Goal: Task Accomplishment & Management: Manage account settings

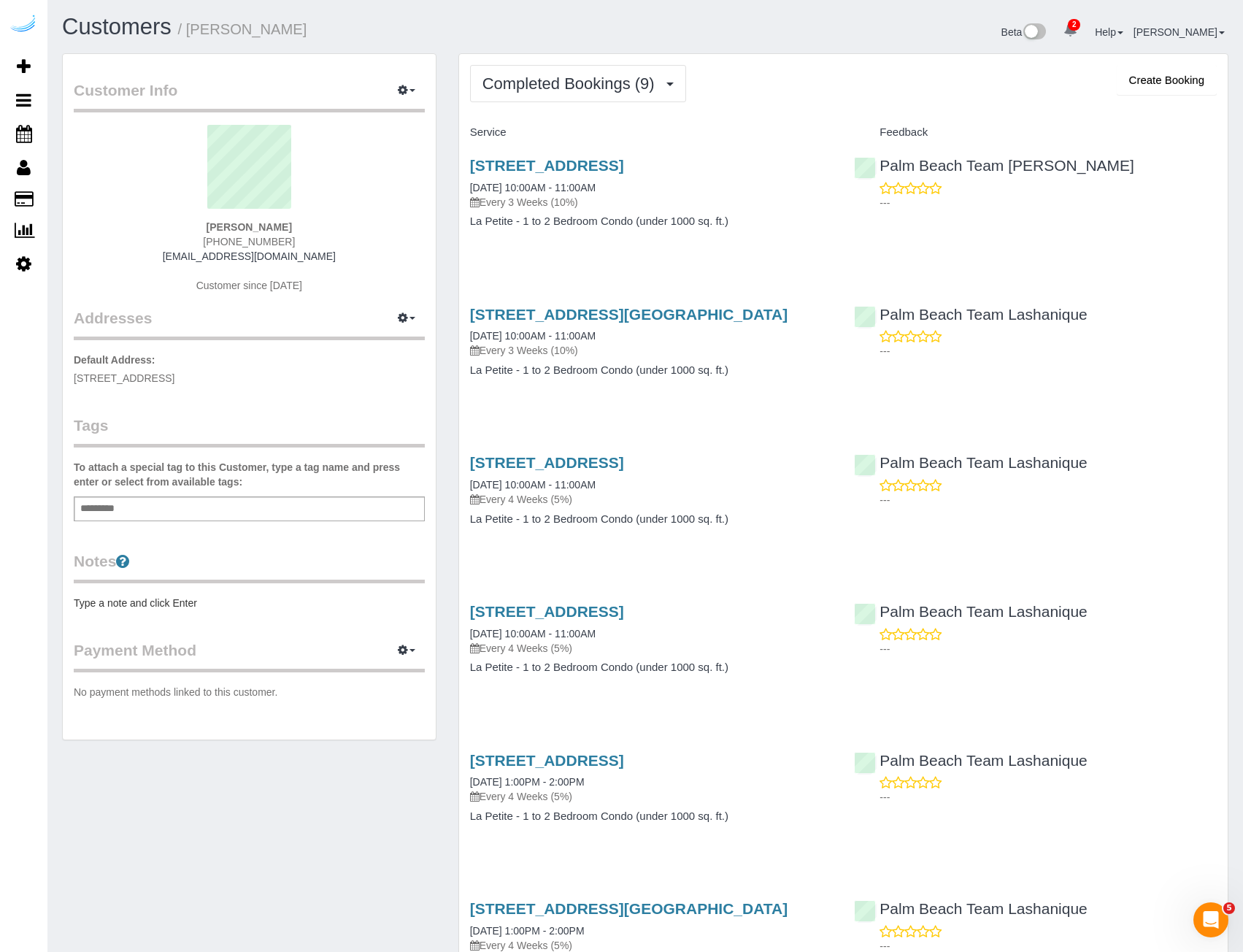
click at [361, 20] on h1 "Customers / [PERSON_NAME]" at bounding box center [348, 26] width 572 height 25
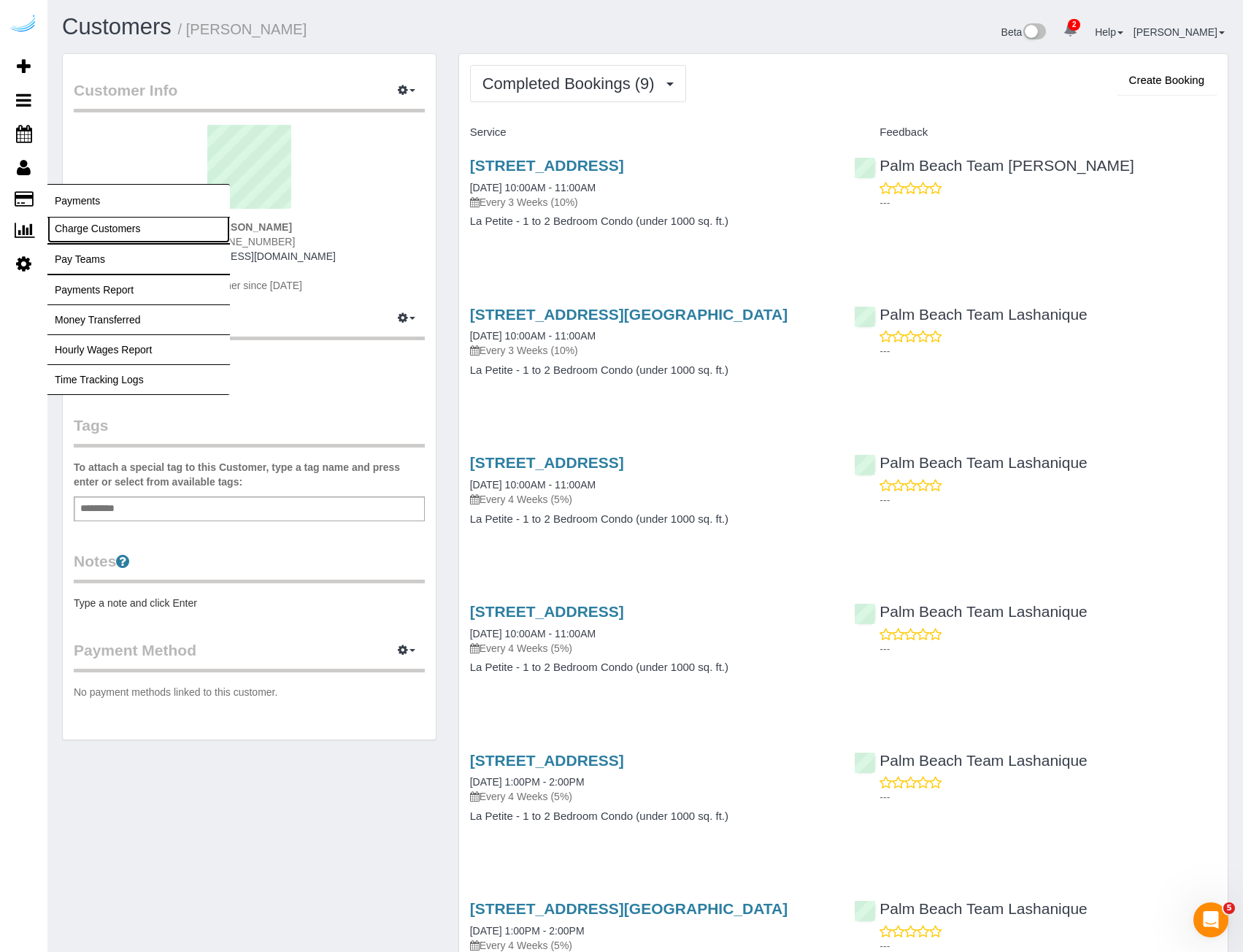
click at [105, 229] on link "Charge Customers" at bounding box center [139, 229] width 183 height 29
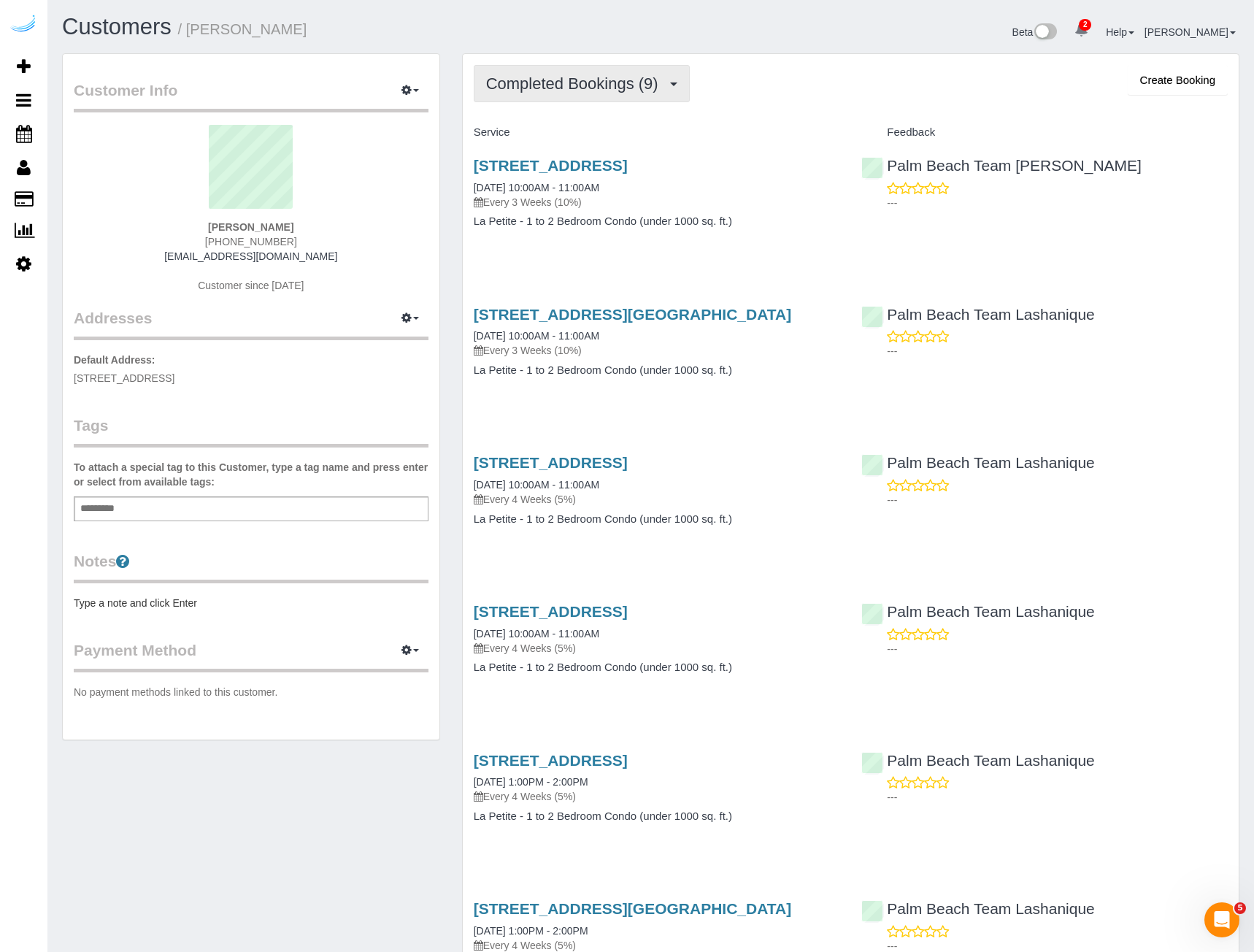
select select
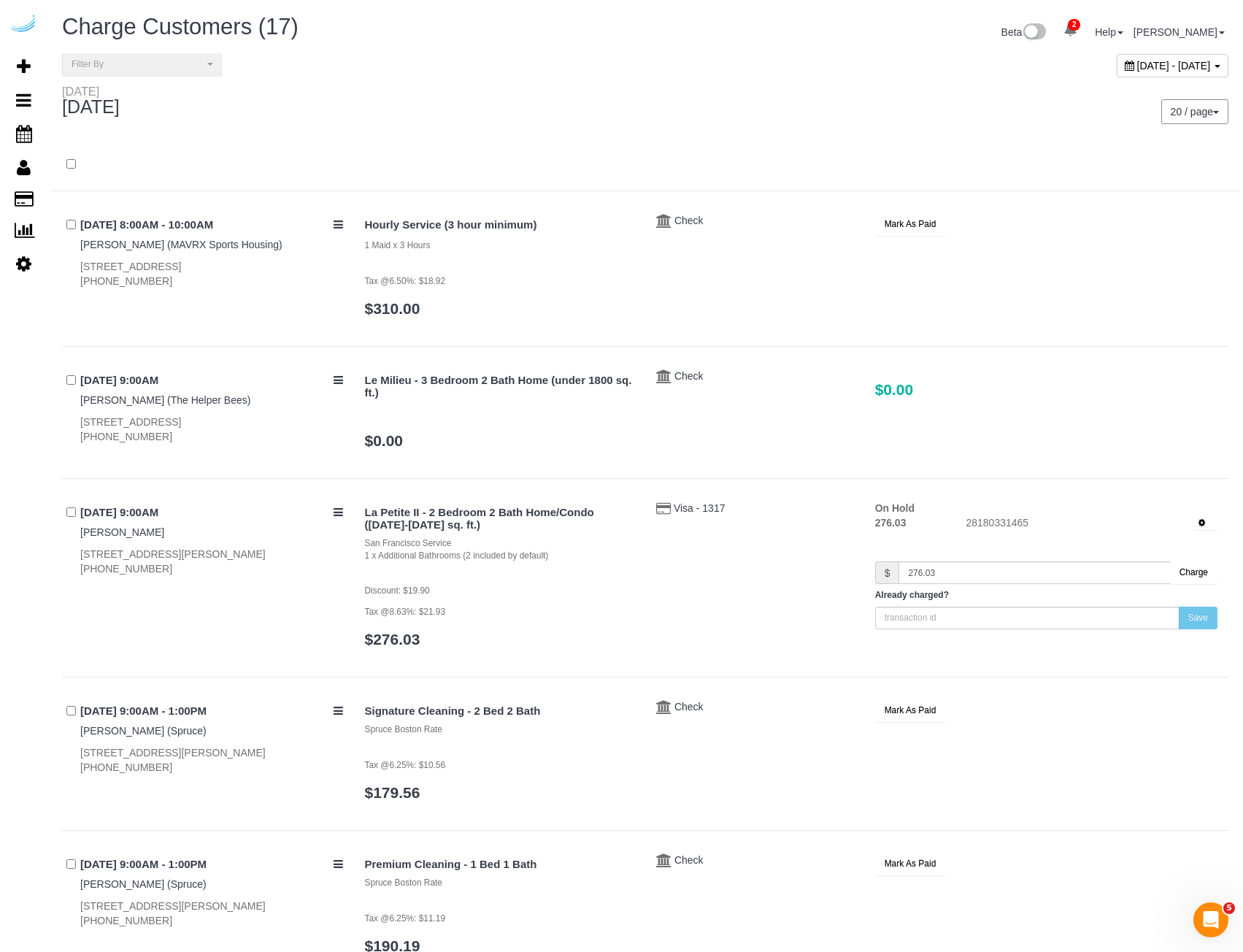
click at [1137, 66] on span "[DATE] - [DATE]" at bounding box center [1174, 66] width 73 height 12
type input "**********"
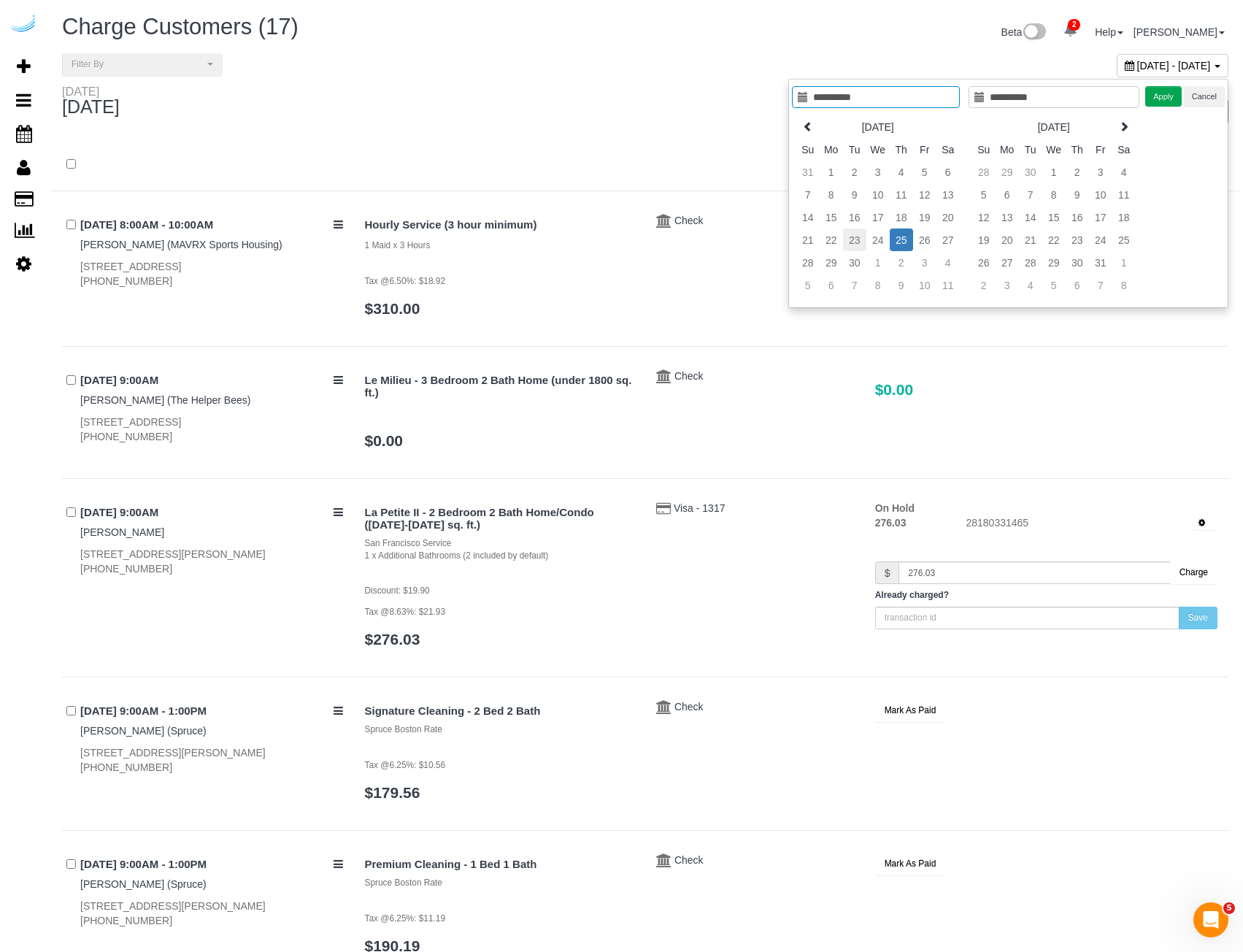
type input "**********"
click at [850, 244] on td "23" at bounding box center [855, 240] width 23 height 23
type input "**********"
click at [919, 242] on td "26" at bounding box center [925, 240] width 23 height 23
type input "**********"
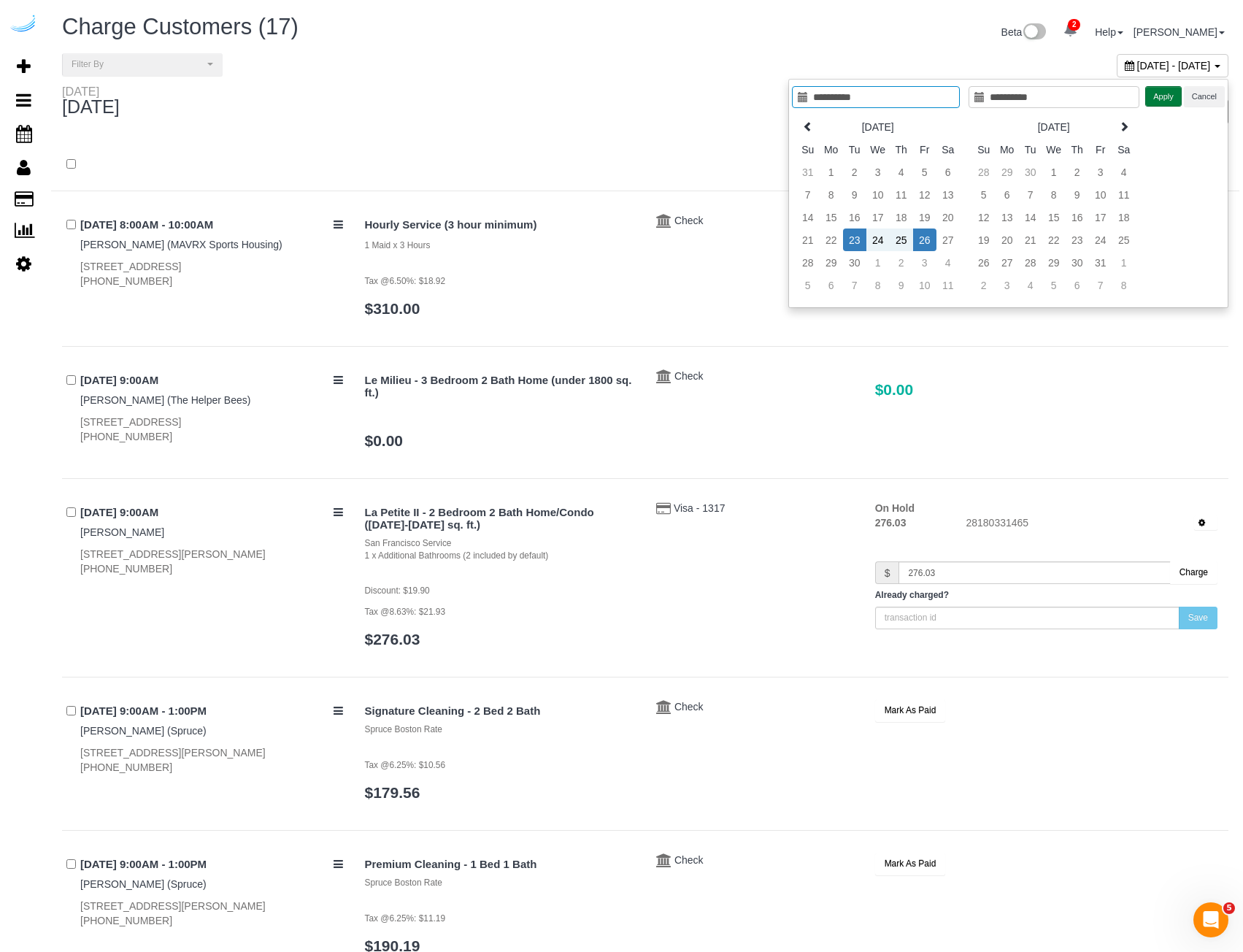
click at [1161, 93] on button "Apply" at bounding box center [1164, 96] width 37 height 21
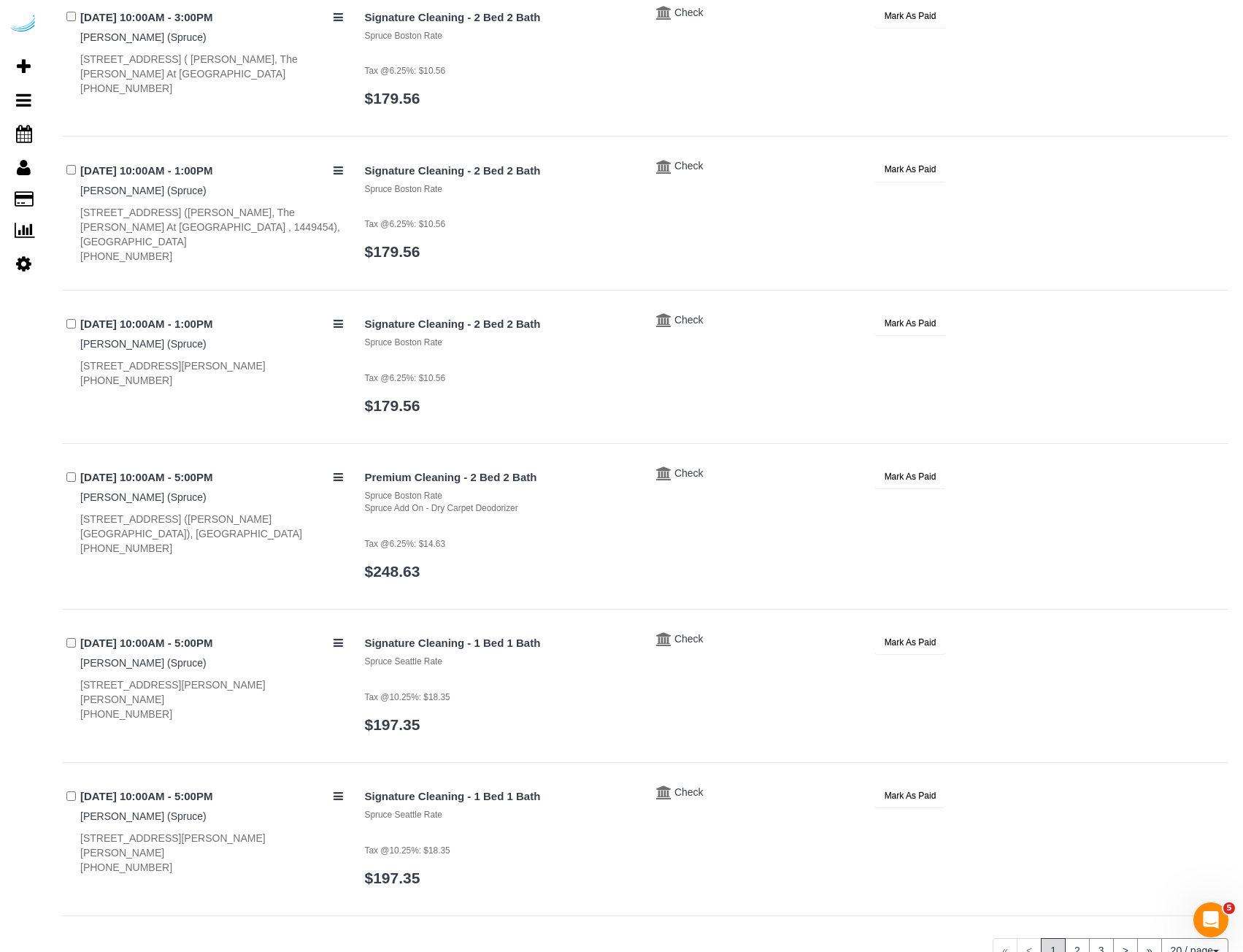
scroll to position [2464, 0]
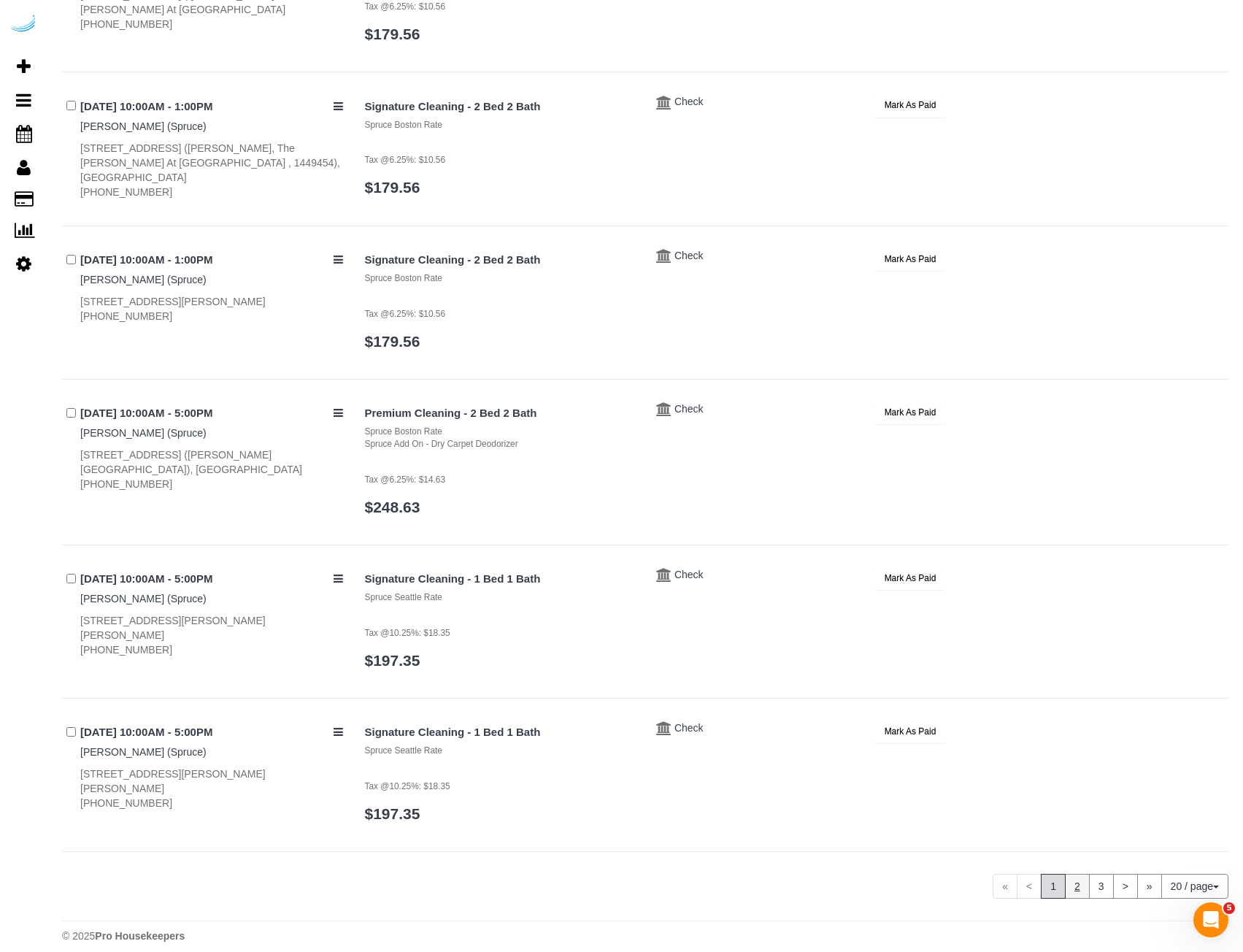
click at [1070, 874] on link "2" at bounding box center [1077, 886] width 25 height 25
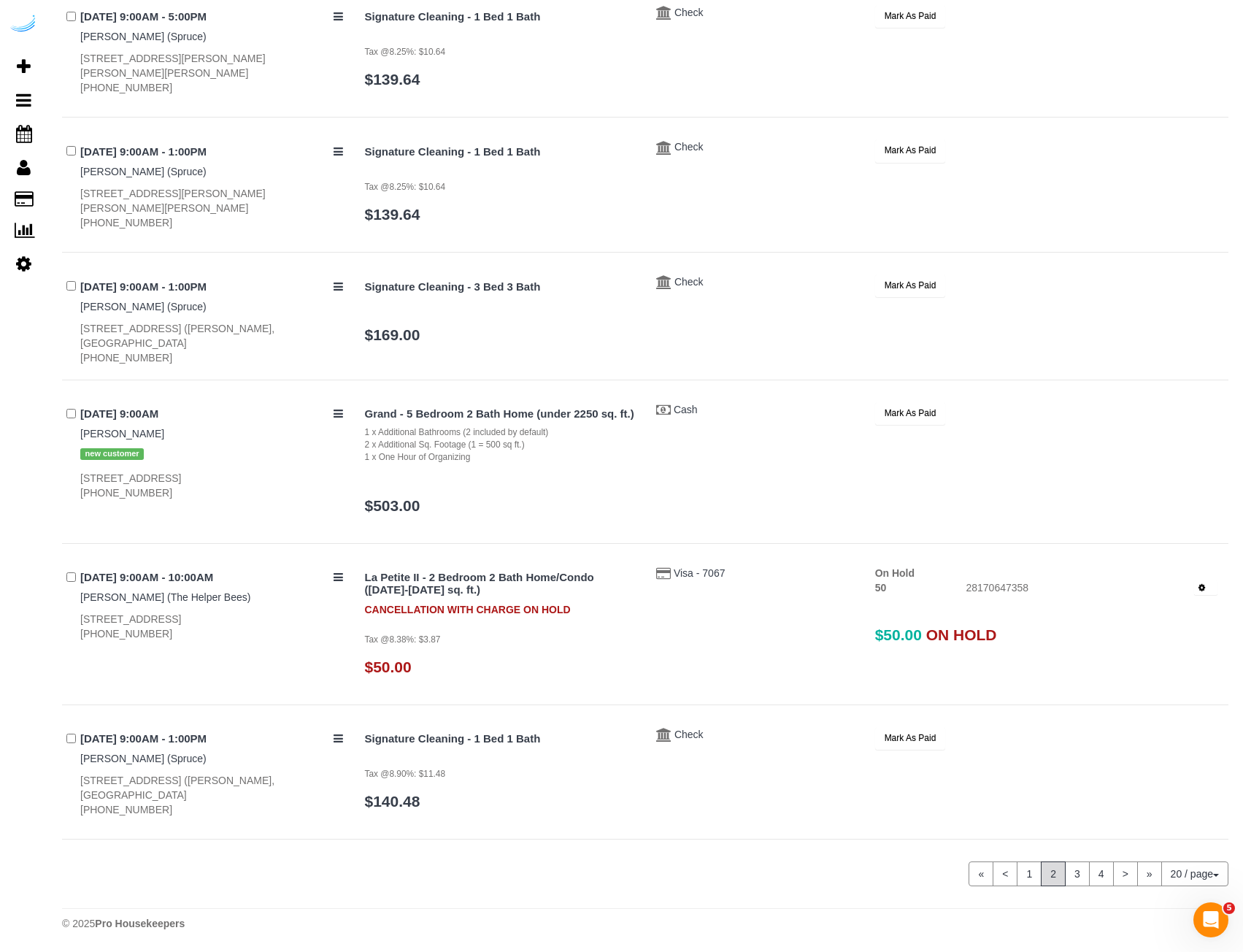
click at [1205, 584] on icon "button" at bounding box center [1202, 587] width 7 height 8
click at [1197, 607] on link "Release Hold" at bounding box center [1158, 612] width 115 height 19
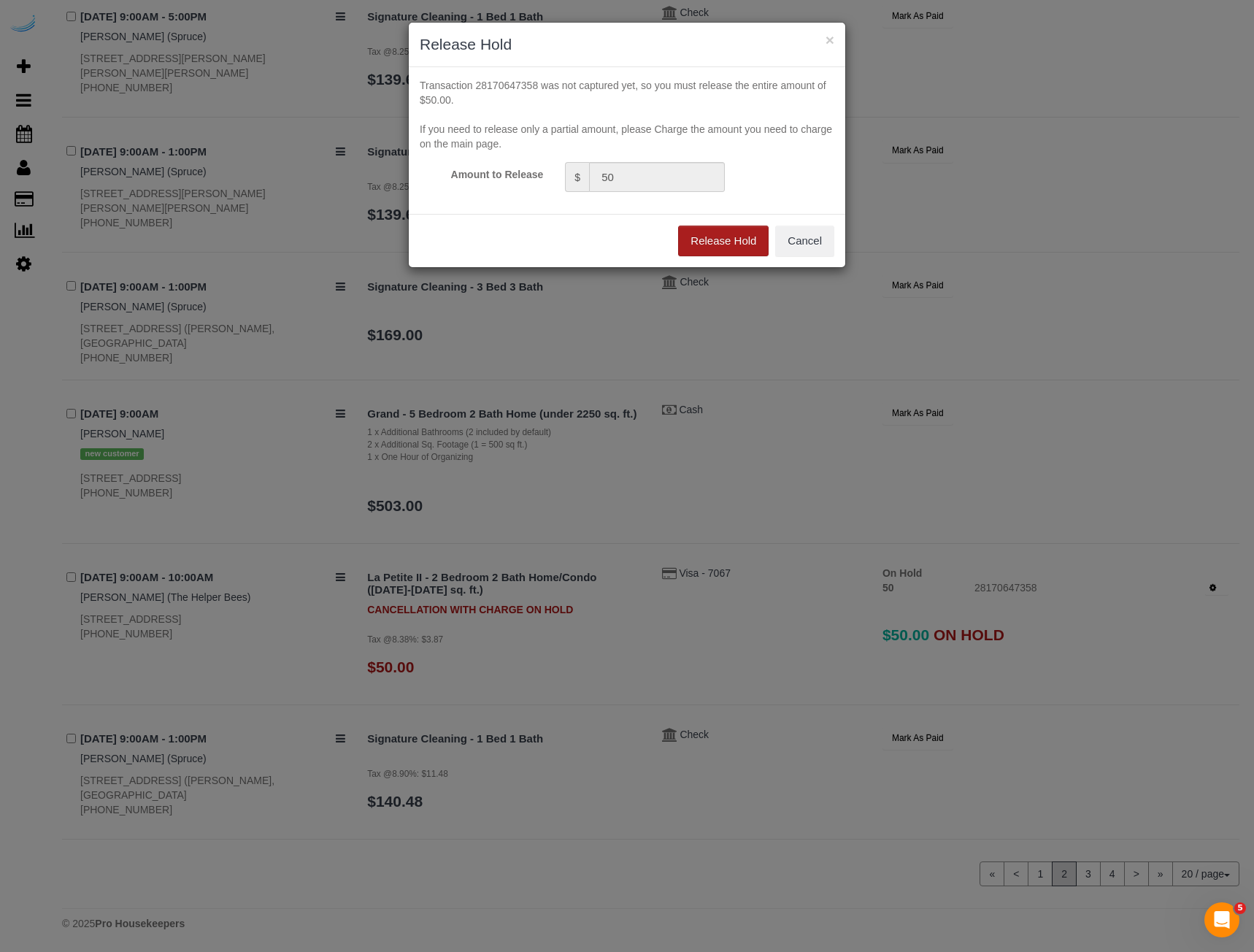
click at [703, 242] on button "Release Hold" at bounding box center [723, 241] width 90 height 31
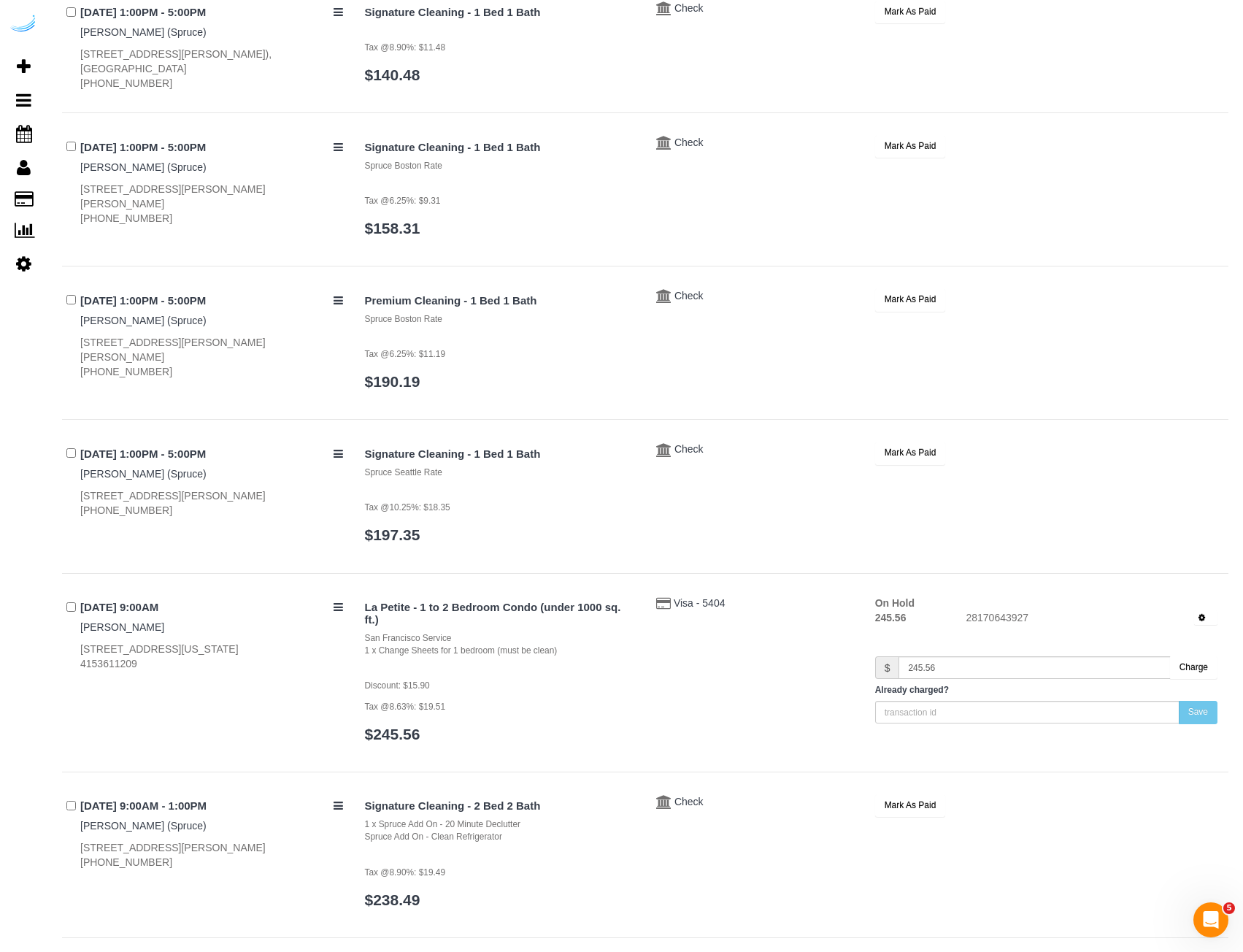
scroll to position [365, 0]
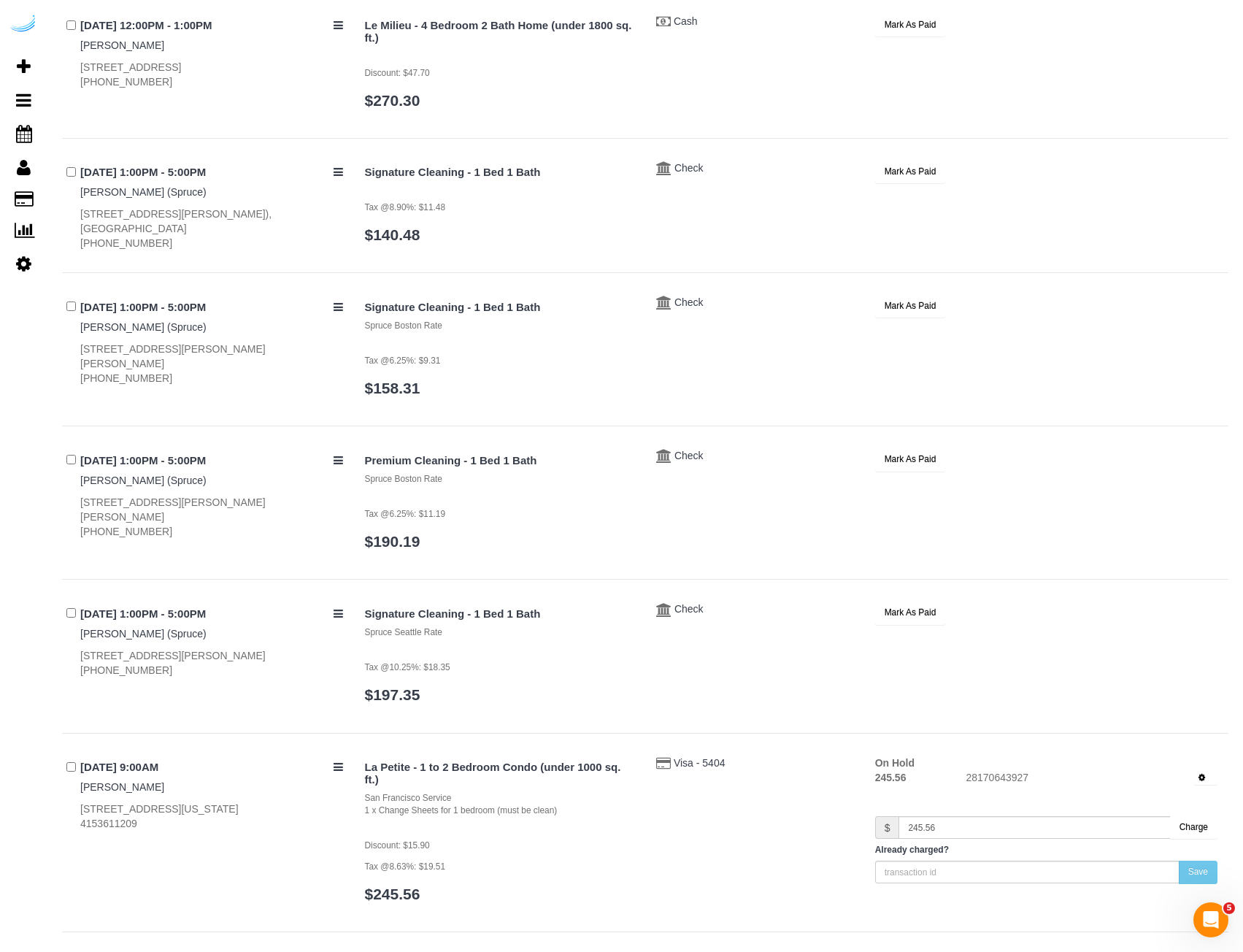
click at [1182, 824] on button "Charge" at bounding box center [1194, 827] width 48 height 23
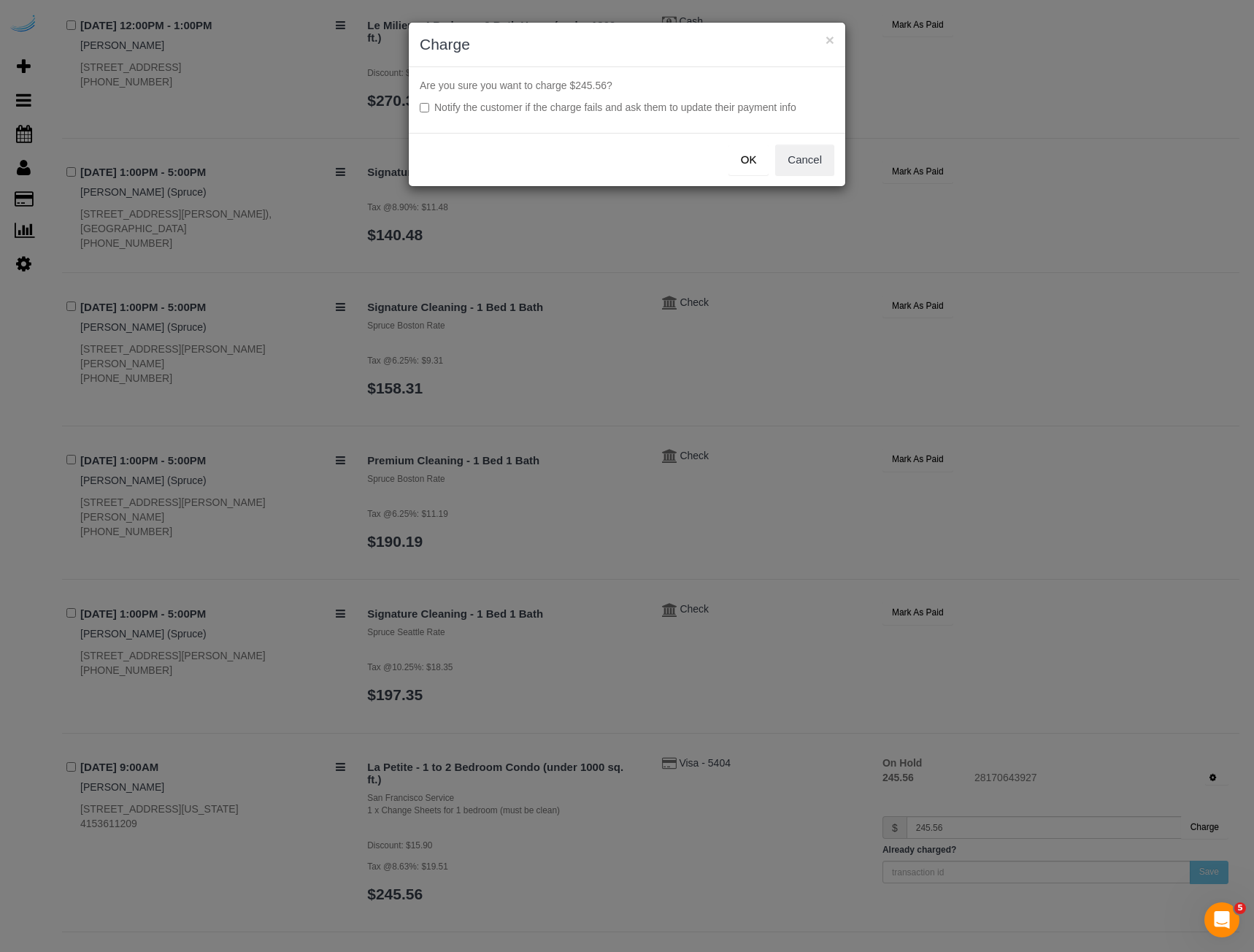
click at [733, 159] on button "OK" at bounding box center [749, 160] width 41 height 31
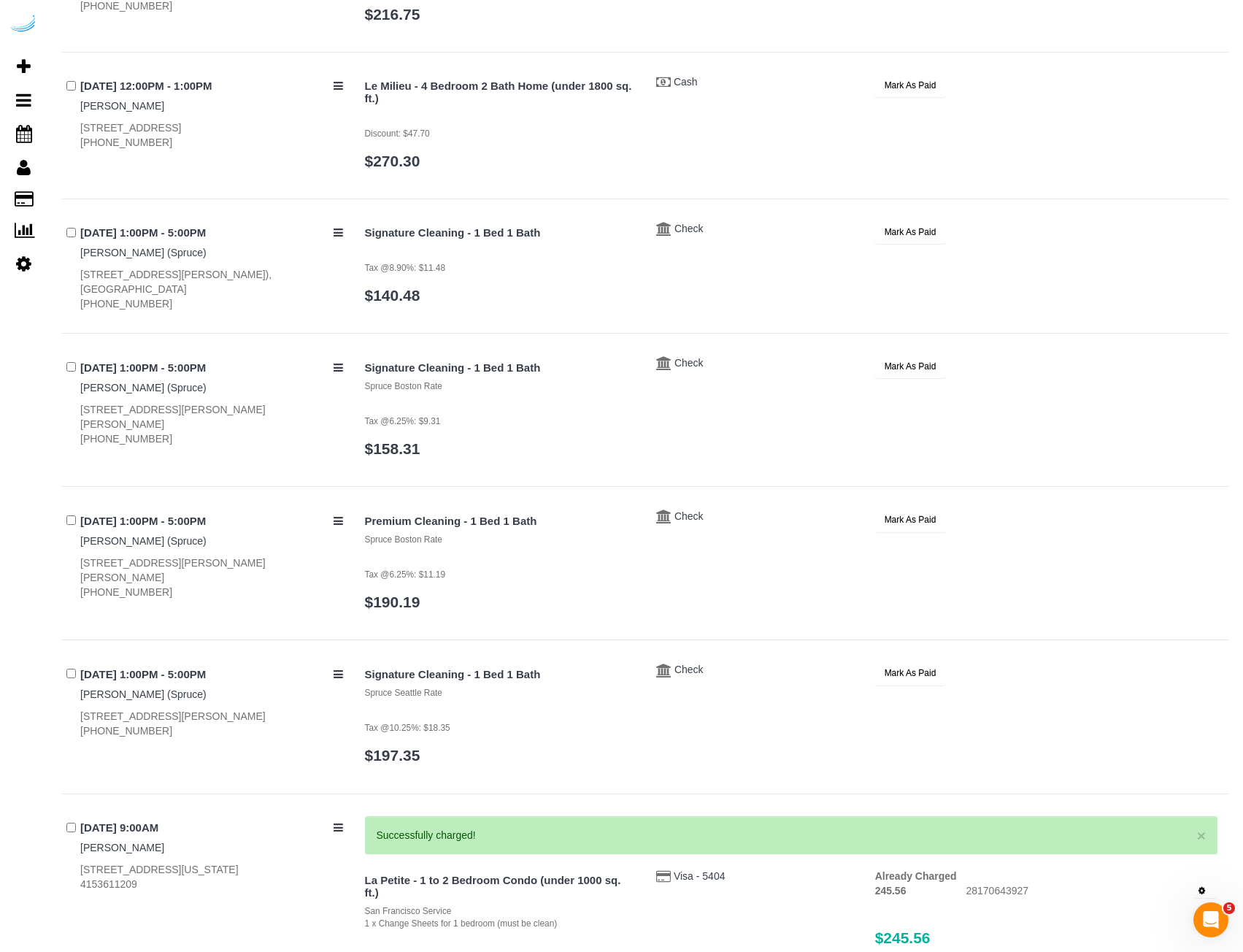
scroll to position [0, 0]
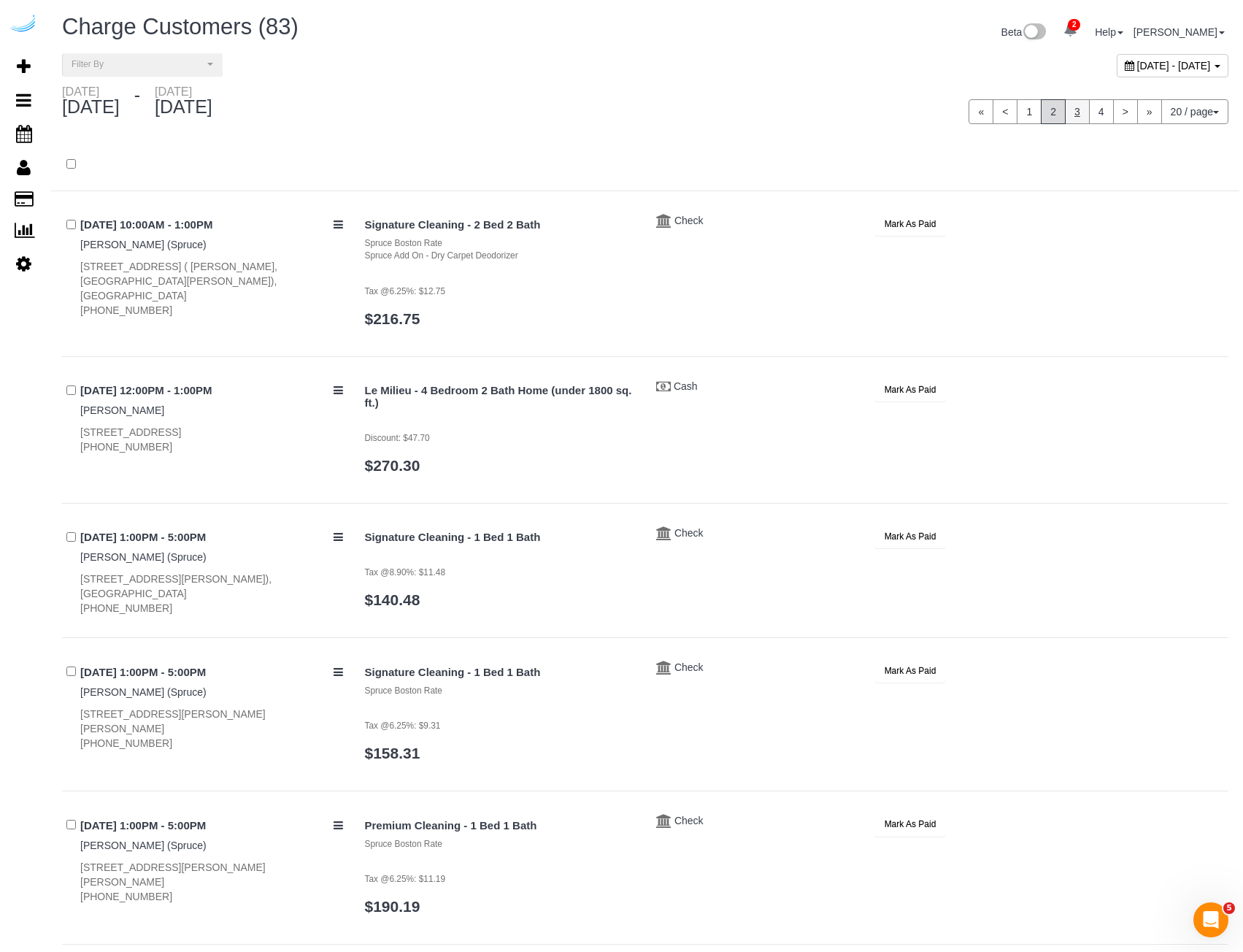
click at [1079, 119] on link "3" at bounding box center [1077, 111] width 25 height 25
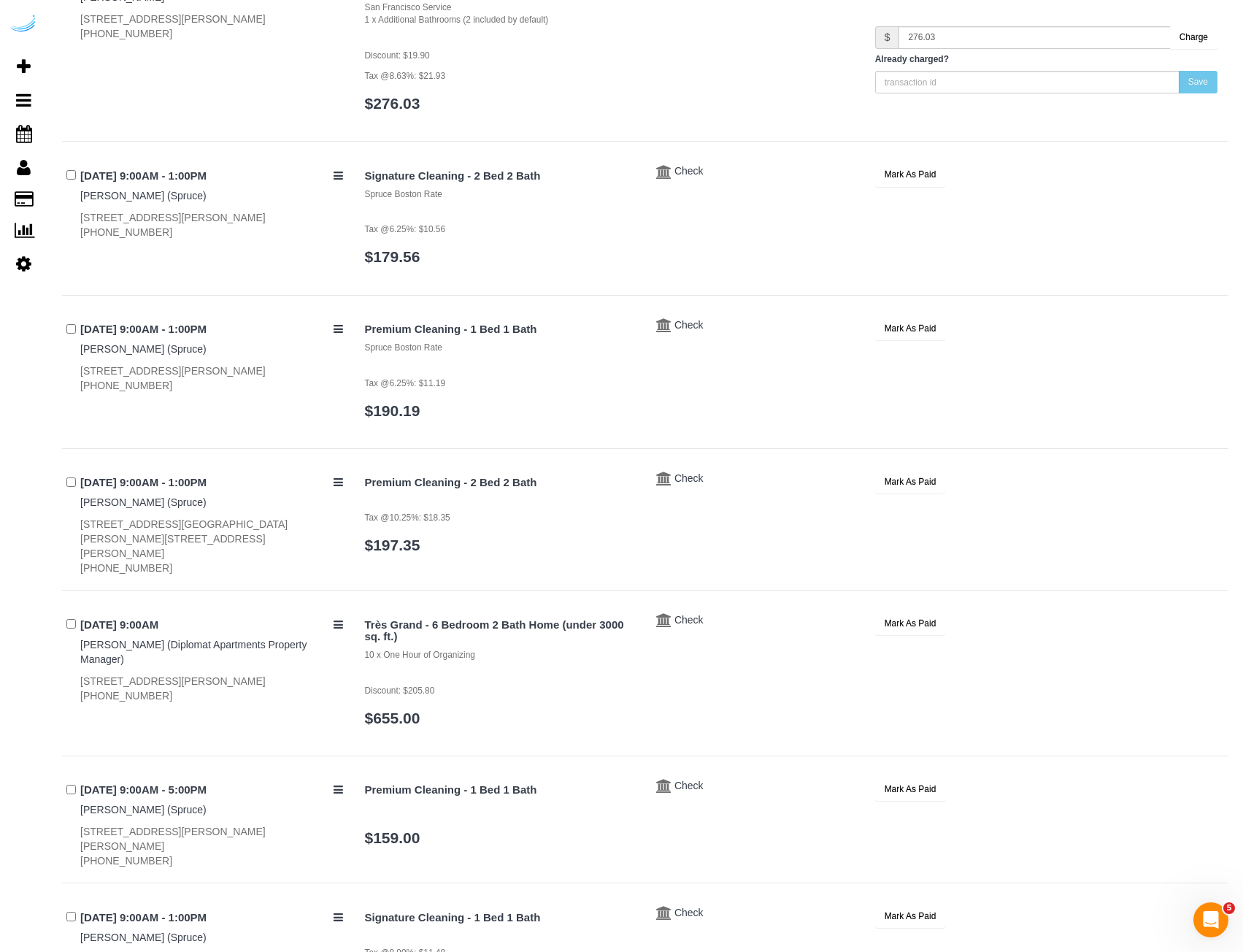
scroll to position [1502, 0]
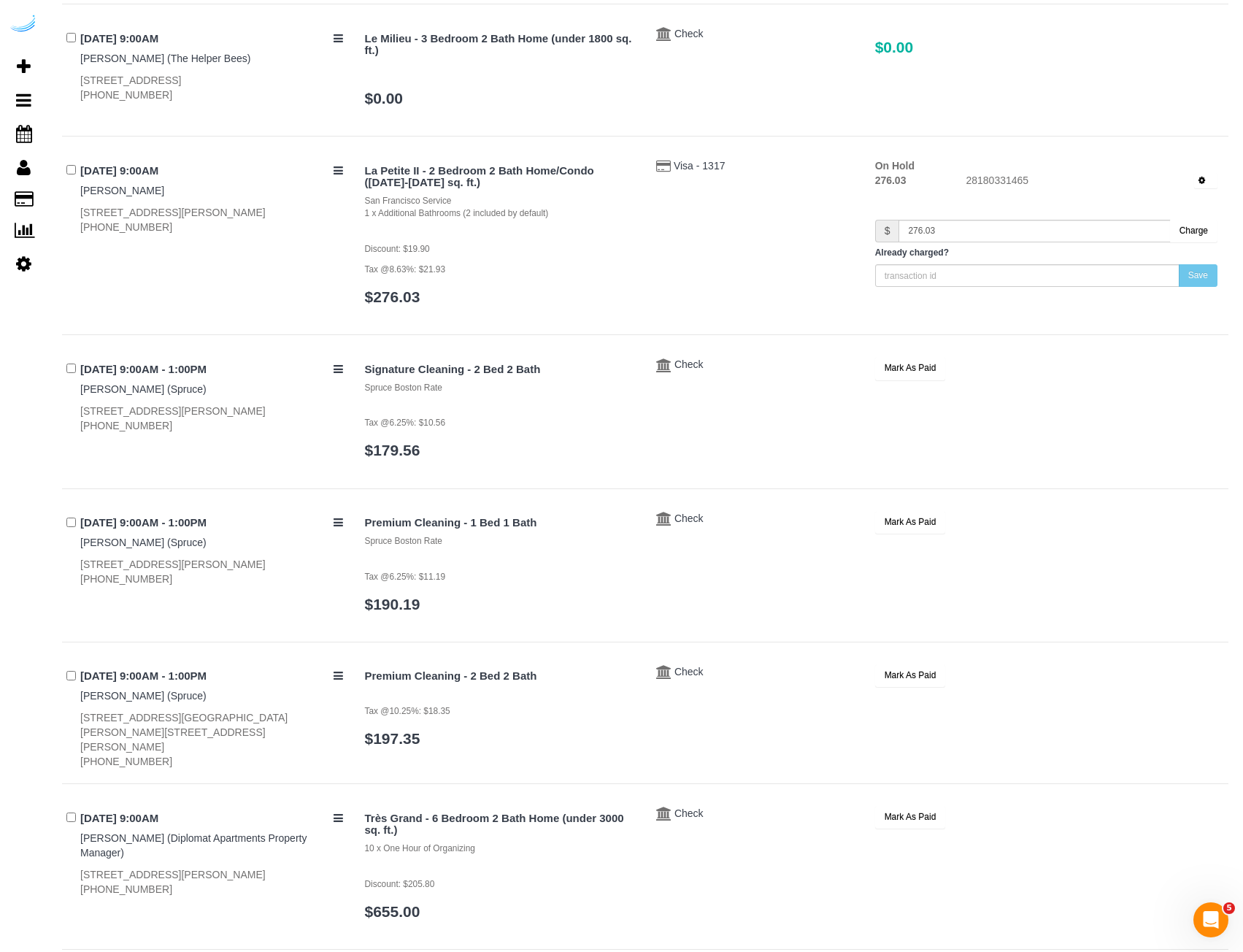
click at [1194, 234] on button "Charge" at bounding box center [1194, 231] width 48 height 23
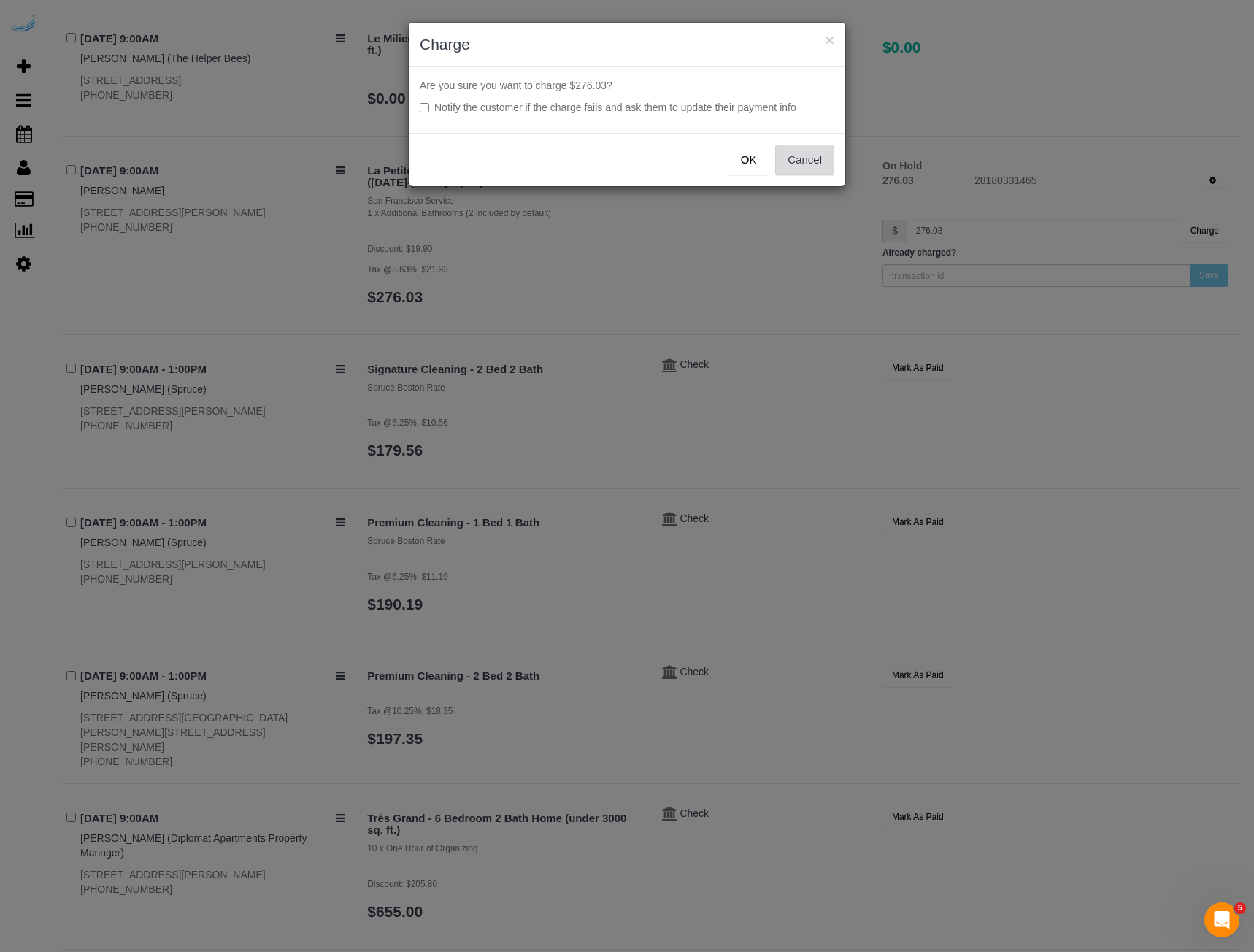
click at [816, 157] on button "Cancel" at bounding box center [804, 160] width 59 height 31
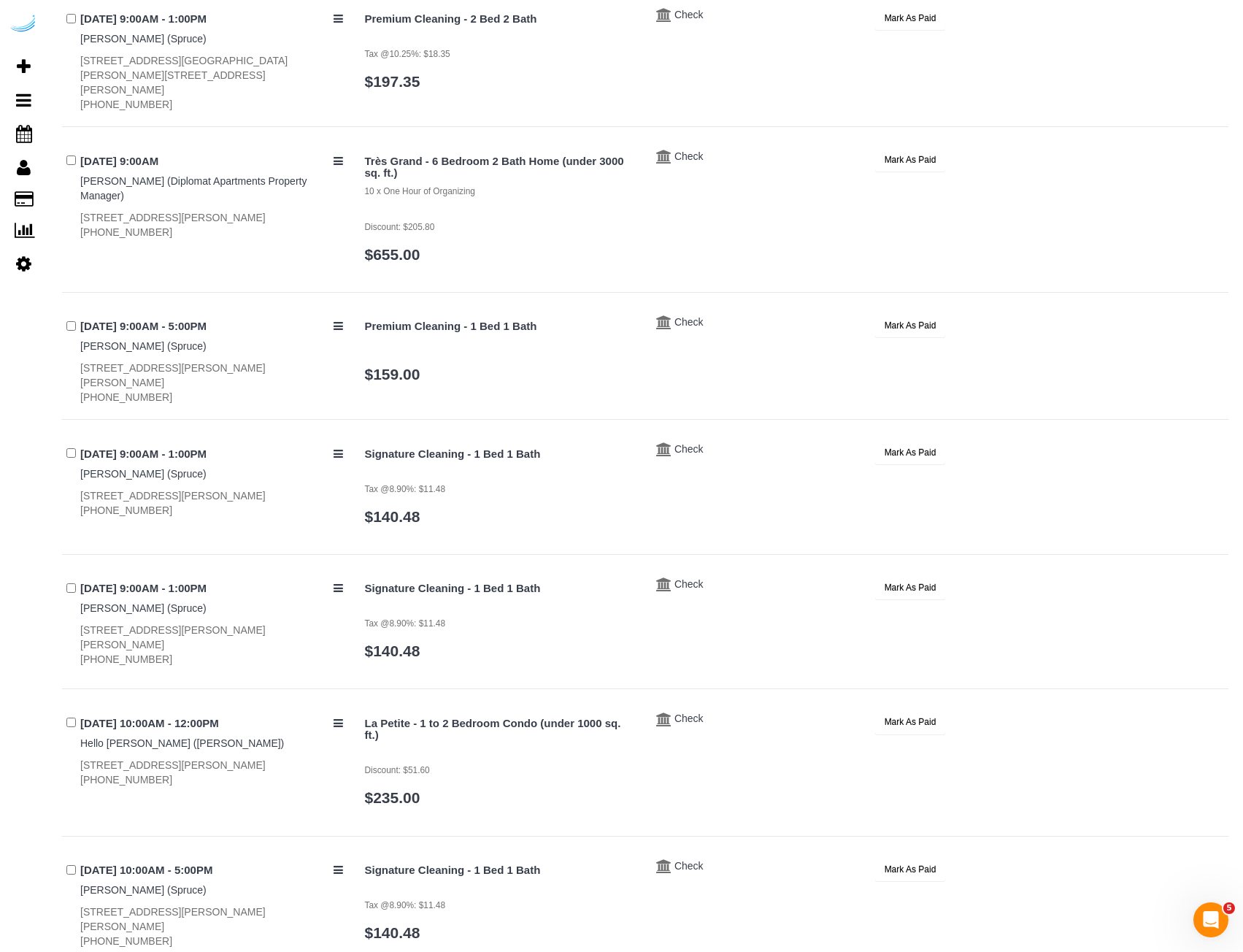
scroll to position [2305, 0]
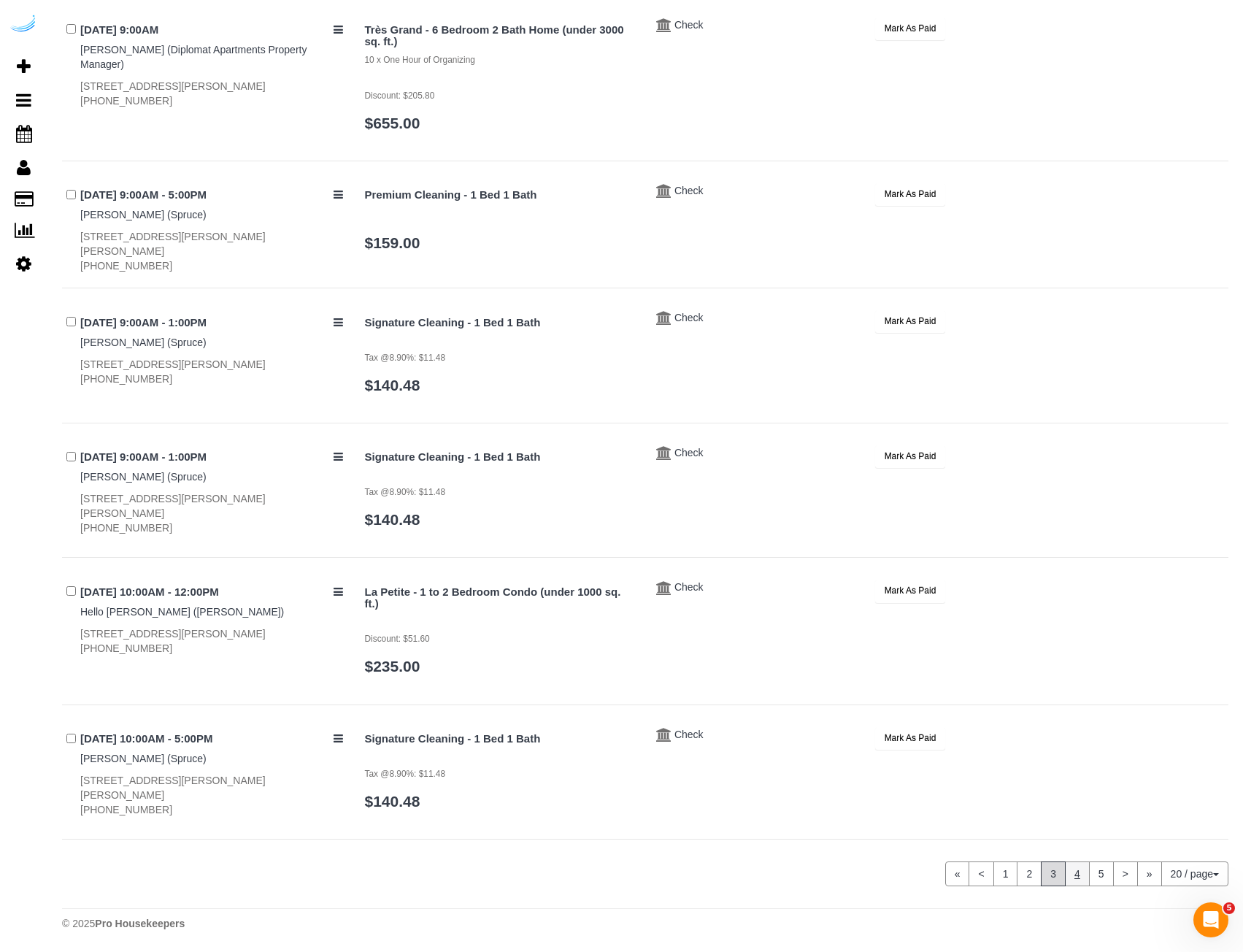
click at [1070, 880] on link "4" at bounding box center [1077, 873] width 25 height 25
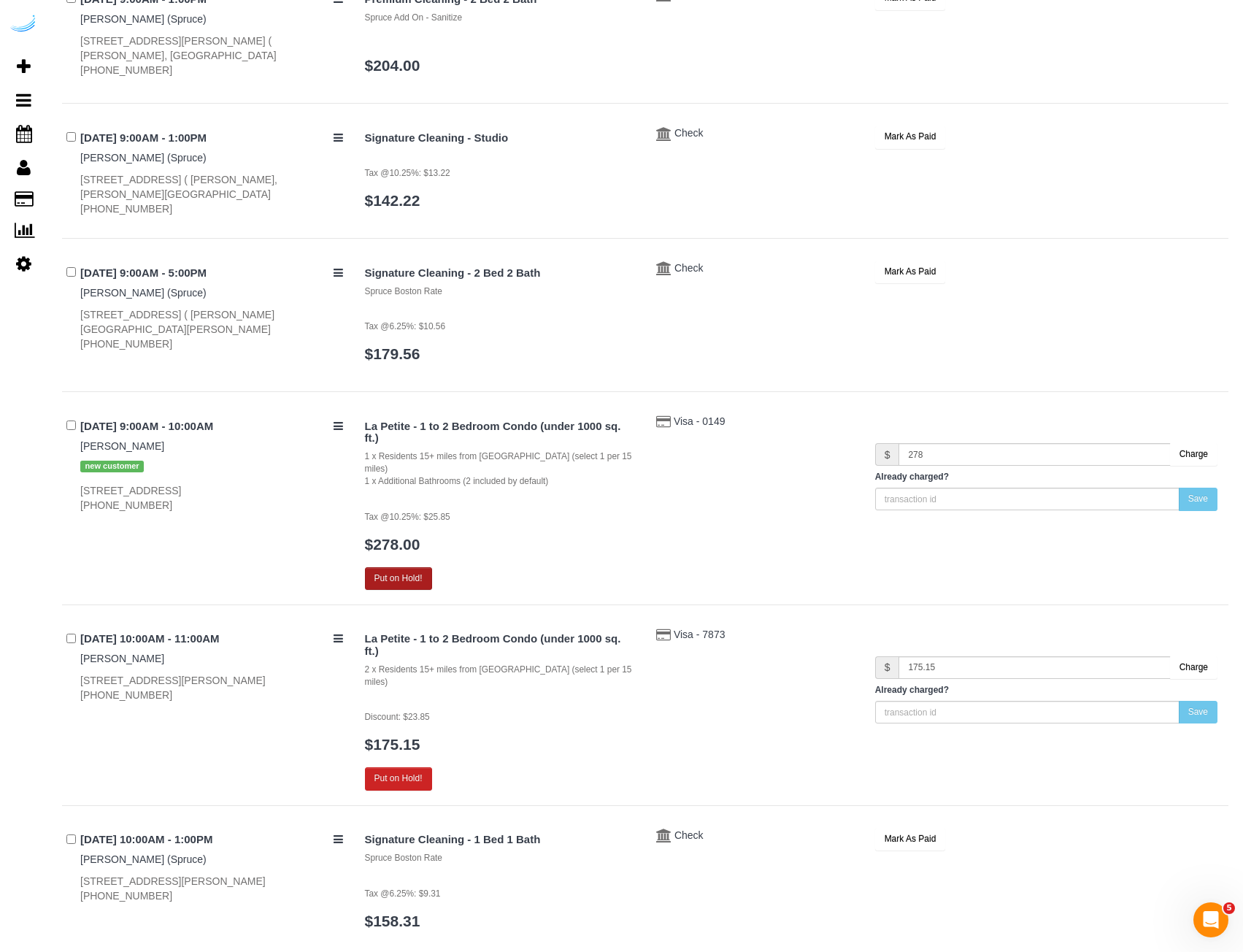
click at [422, 567] on button "Put on Hold!" at bounding box center [399, 578] width 67 height 23
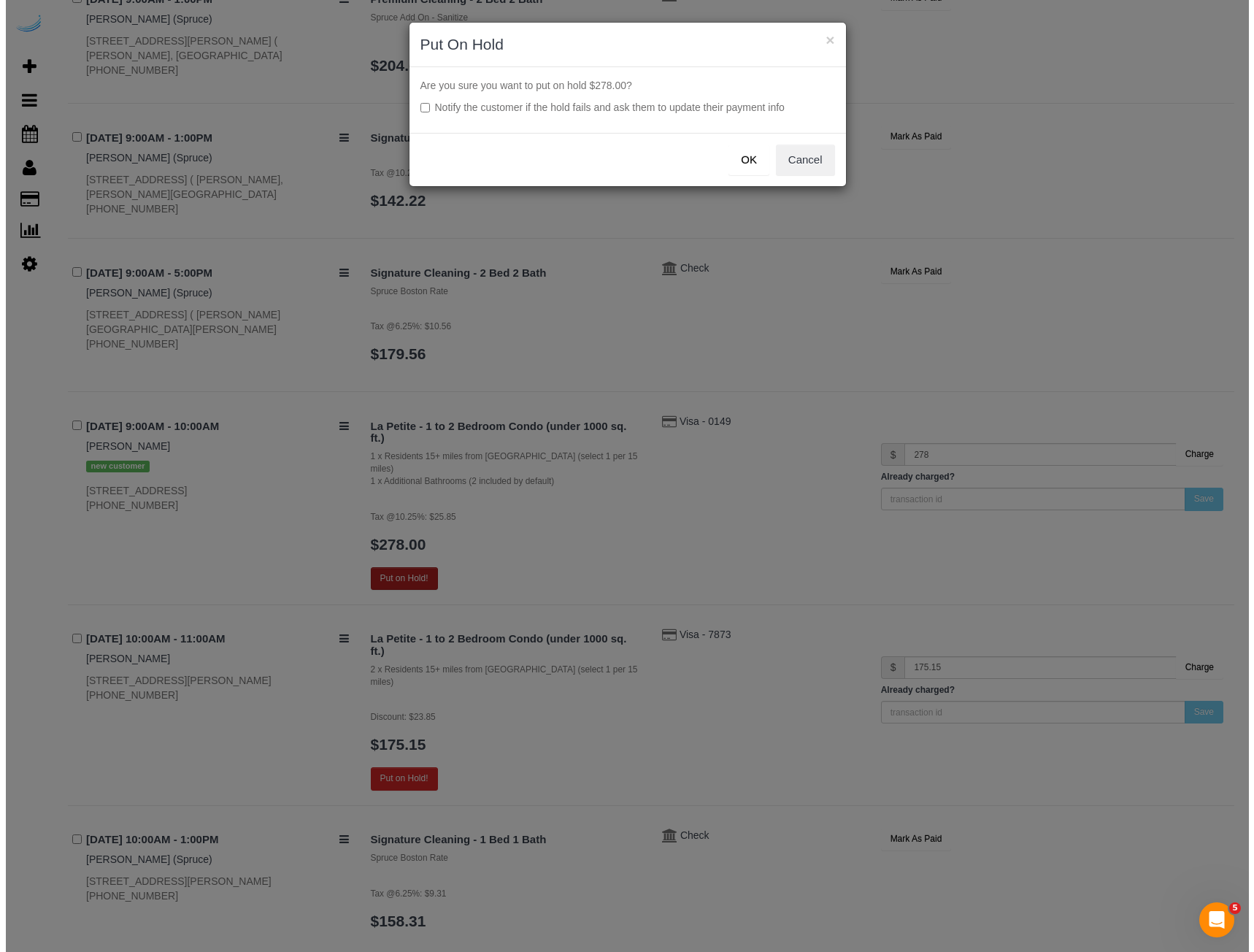
scroll to position [2298, 0]
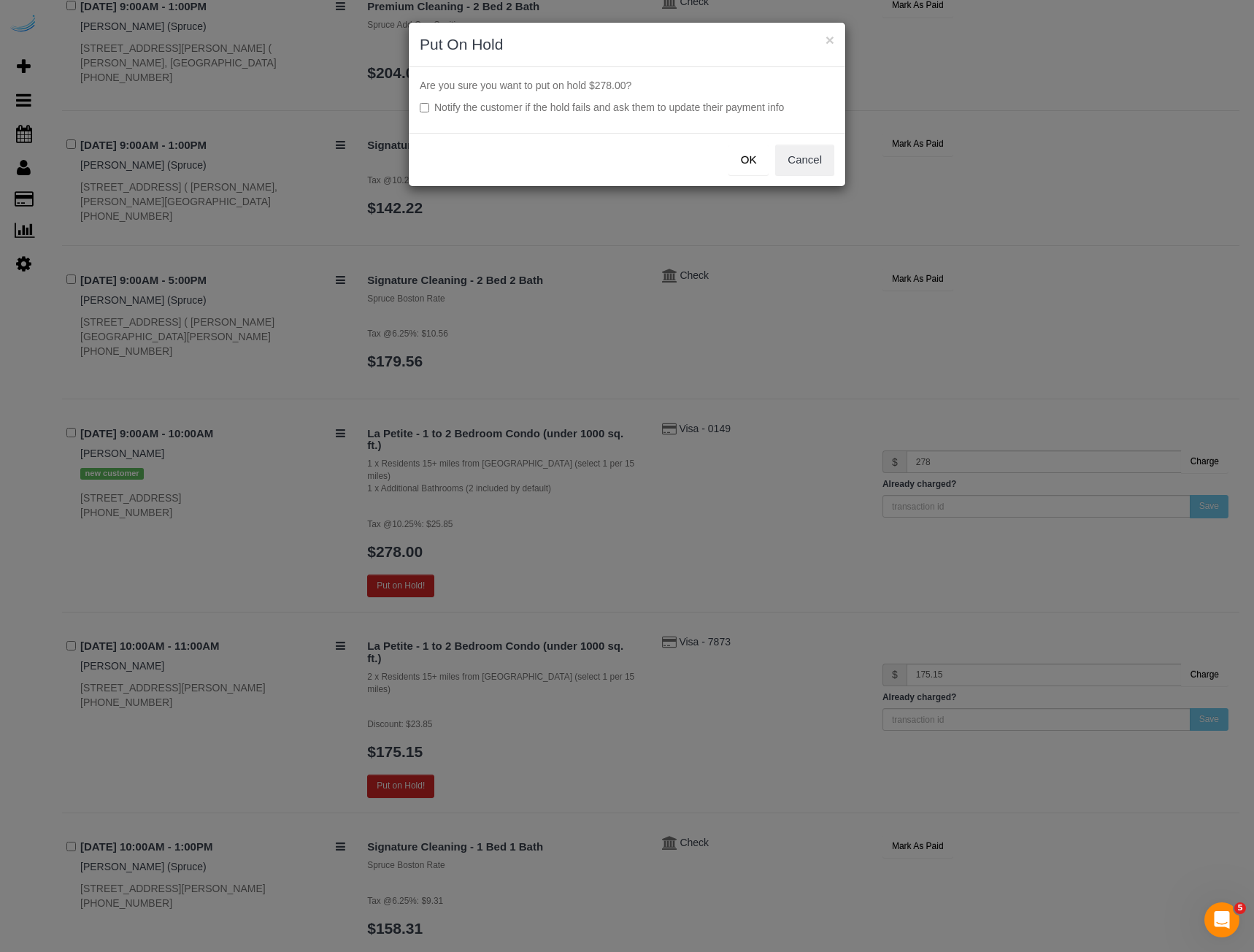
click at [741, 164] on button "OK" at bounding box center [749, 160] width 41 height 31
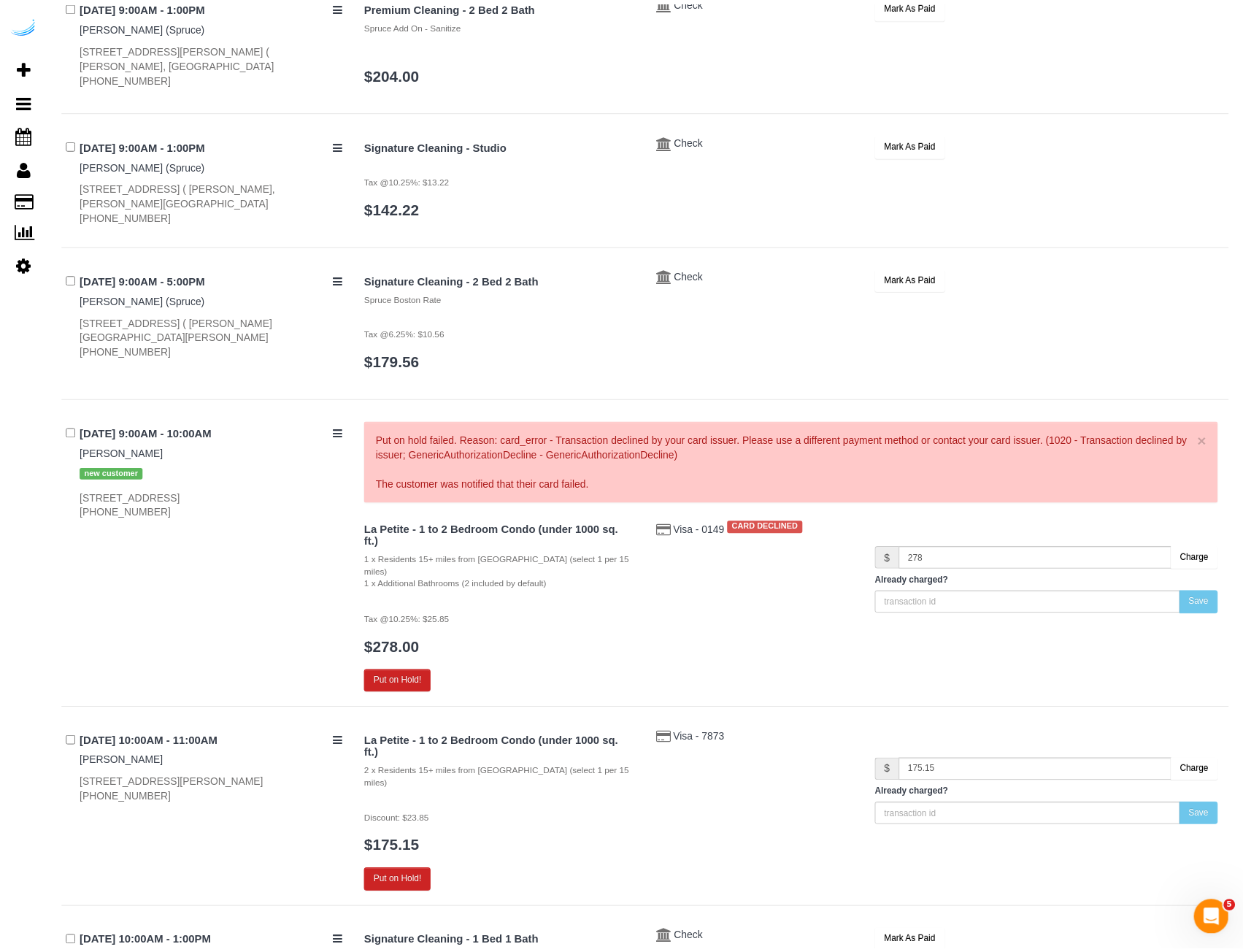
scroll to position [2305, 0]
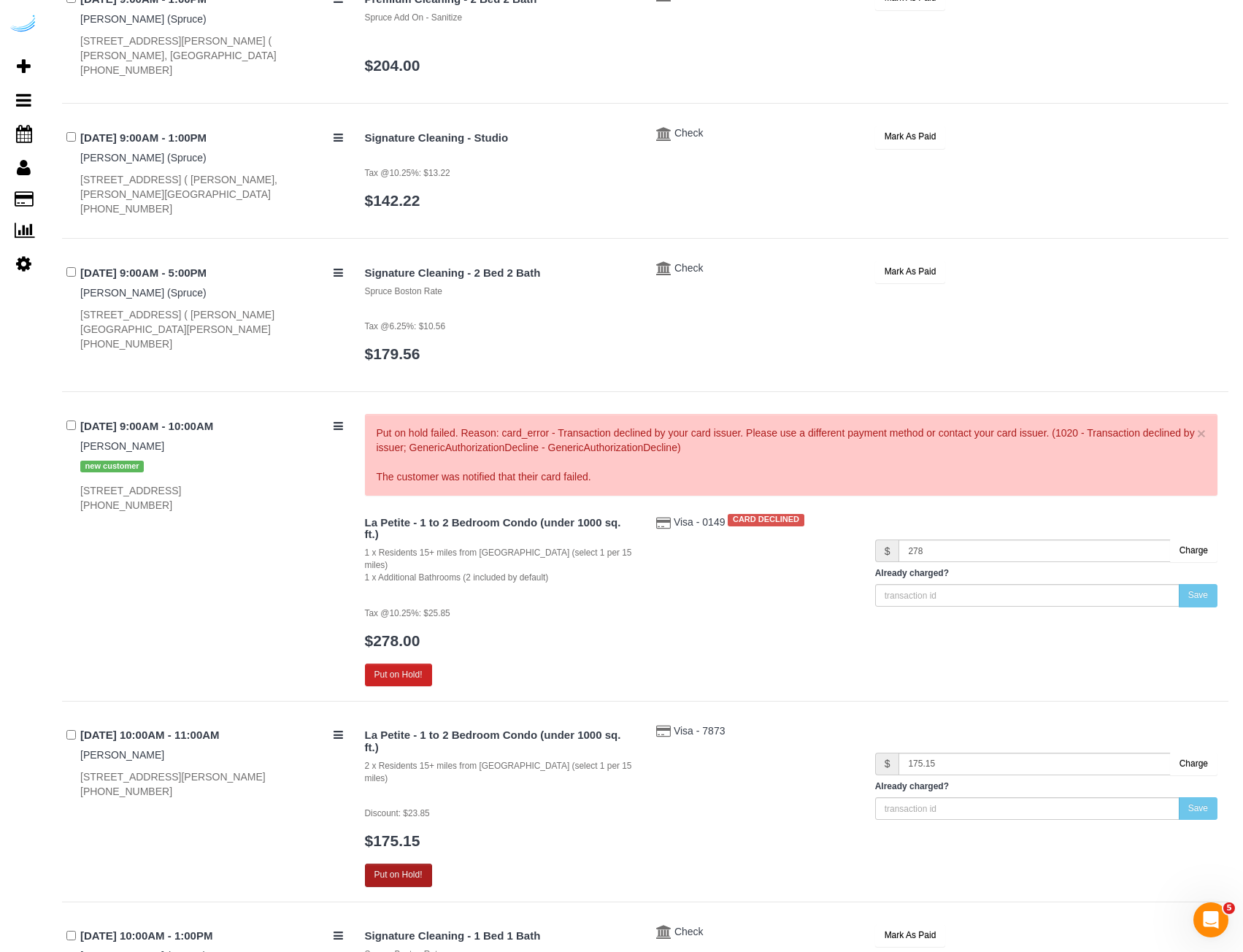
click at [400, 864] on button "Put on Hold!" at bounding box center [399, 875] width 67 height 23
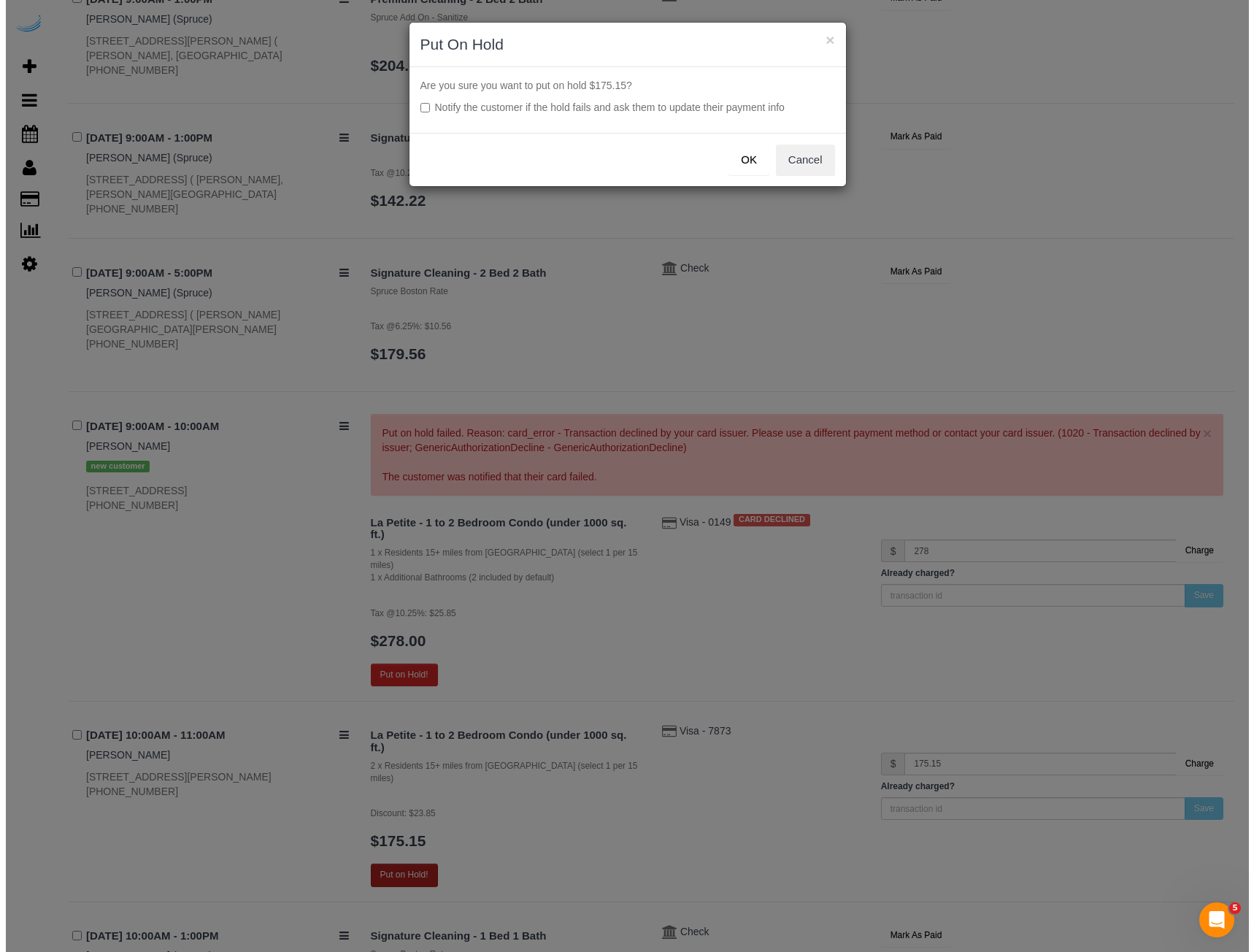
scroll to position [2298, 0]
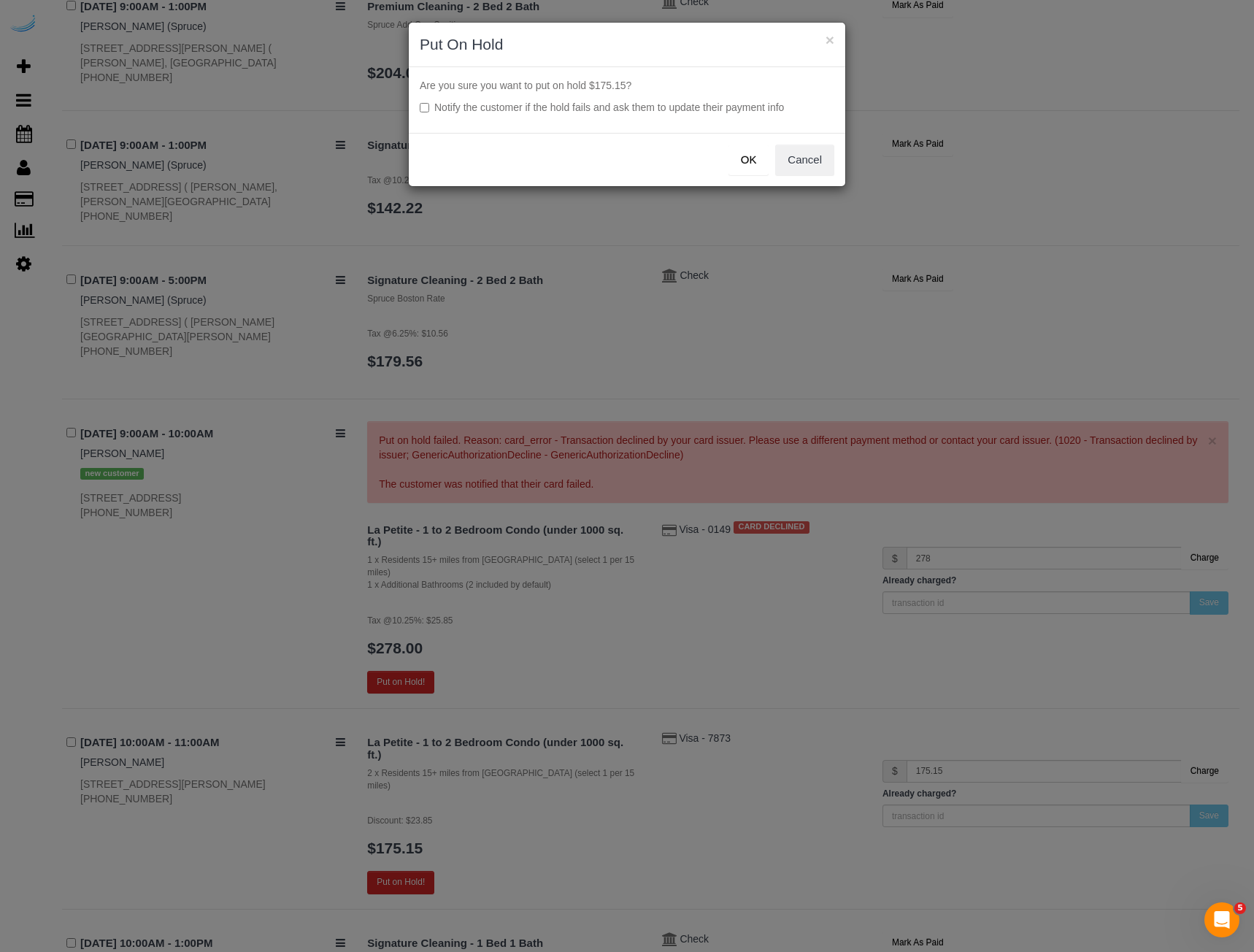
click at [758, 167] on button "OK" at bounding box center [749, 160] width 41 height 31
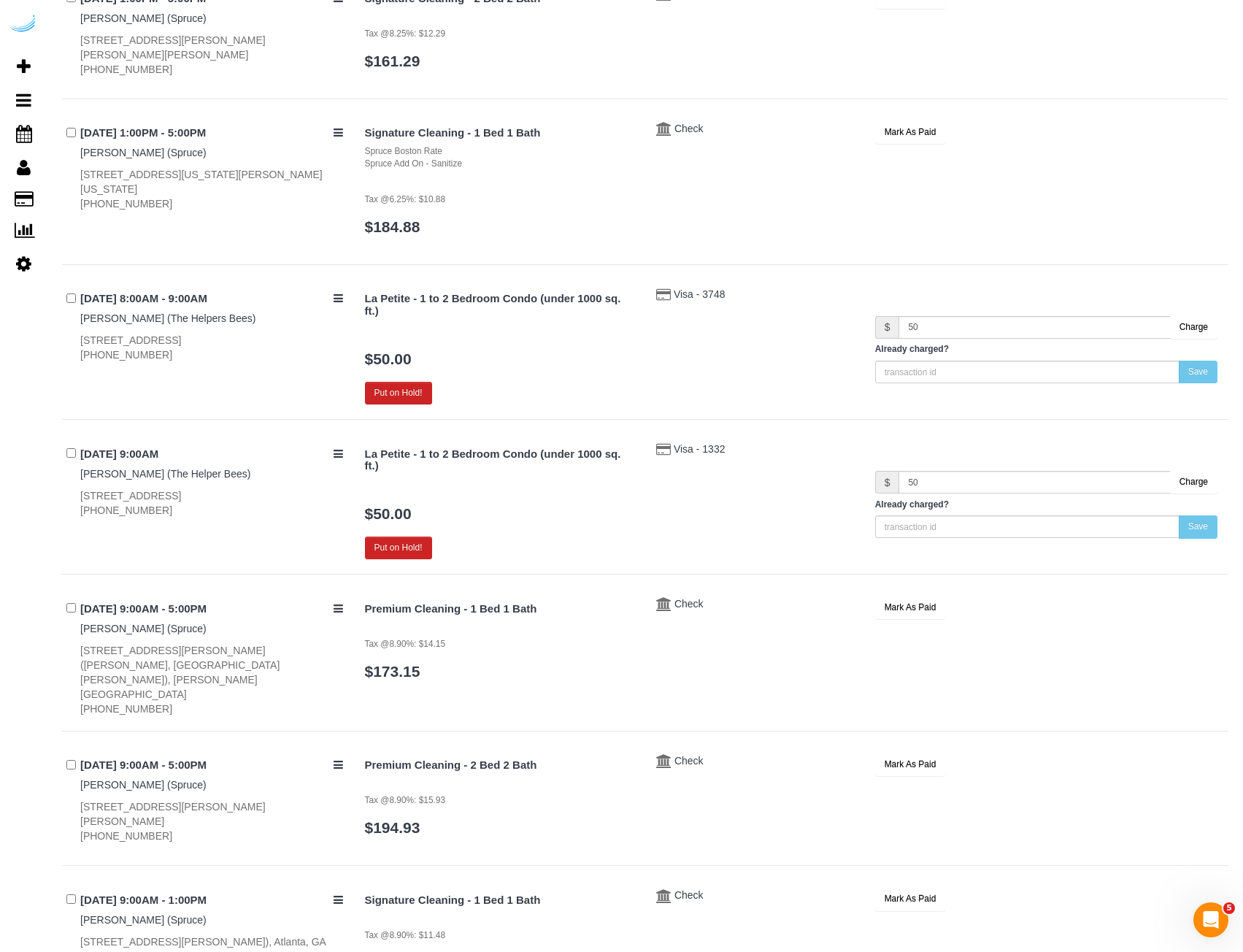
scroll to position [480, 0]
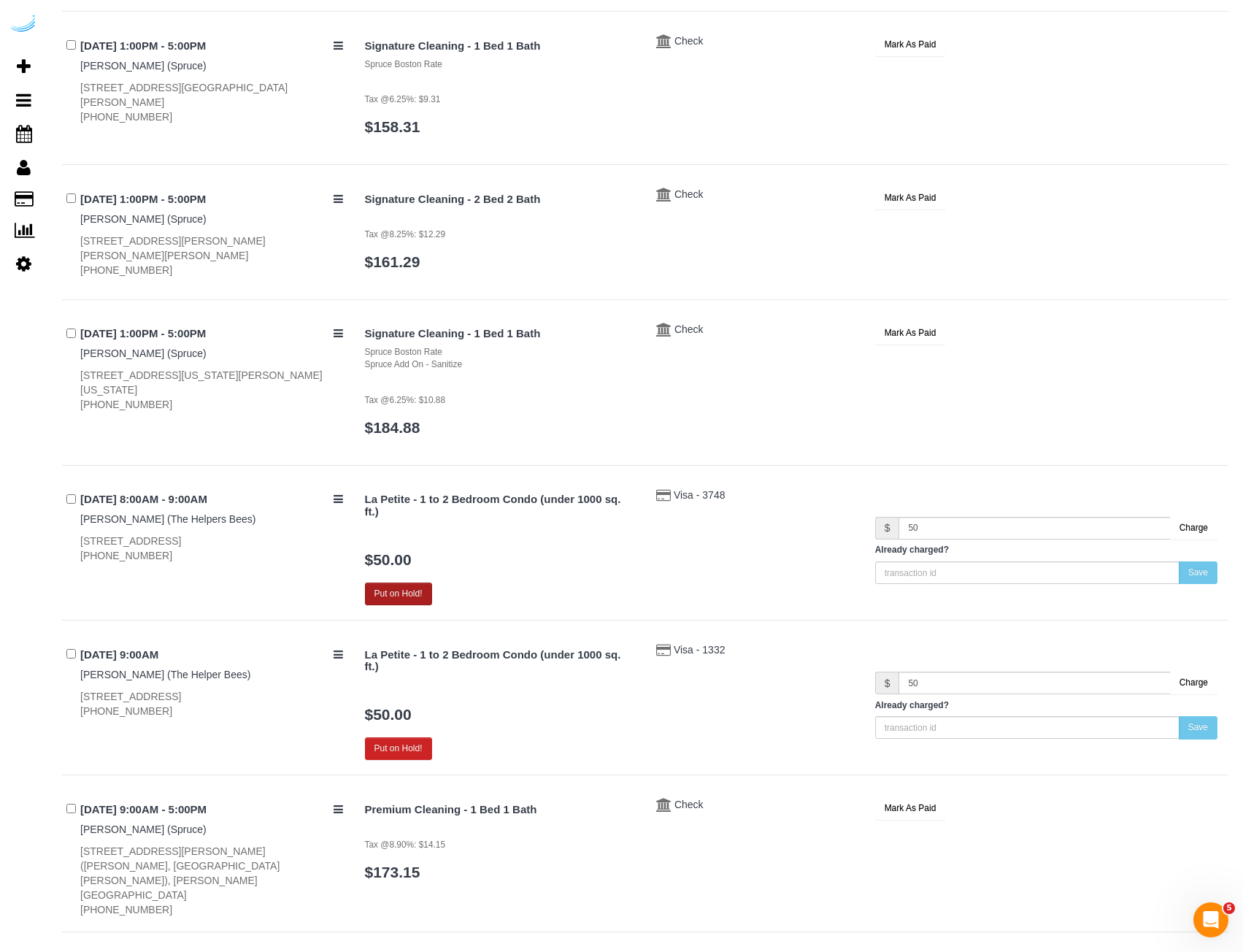
click at [400, 587] on button "Put on Hold!" at bounding box center [399, 593] width 67 height 23
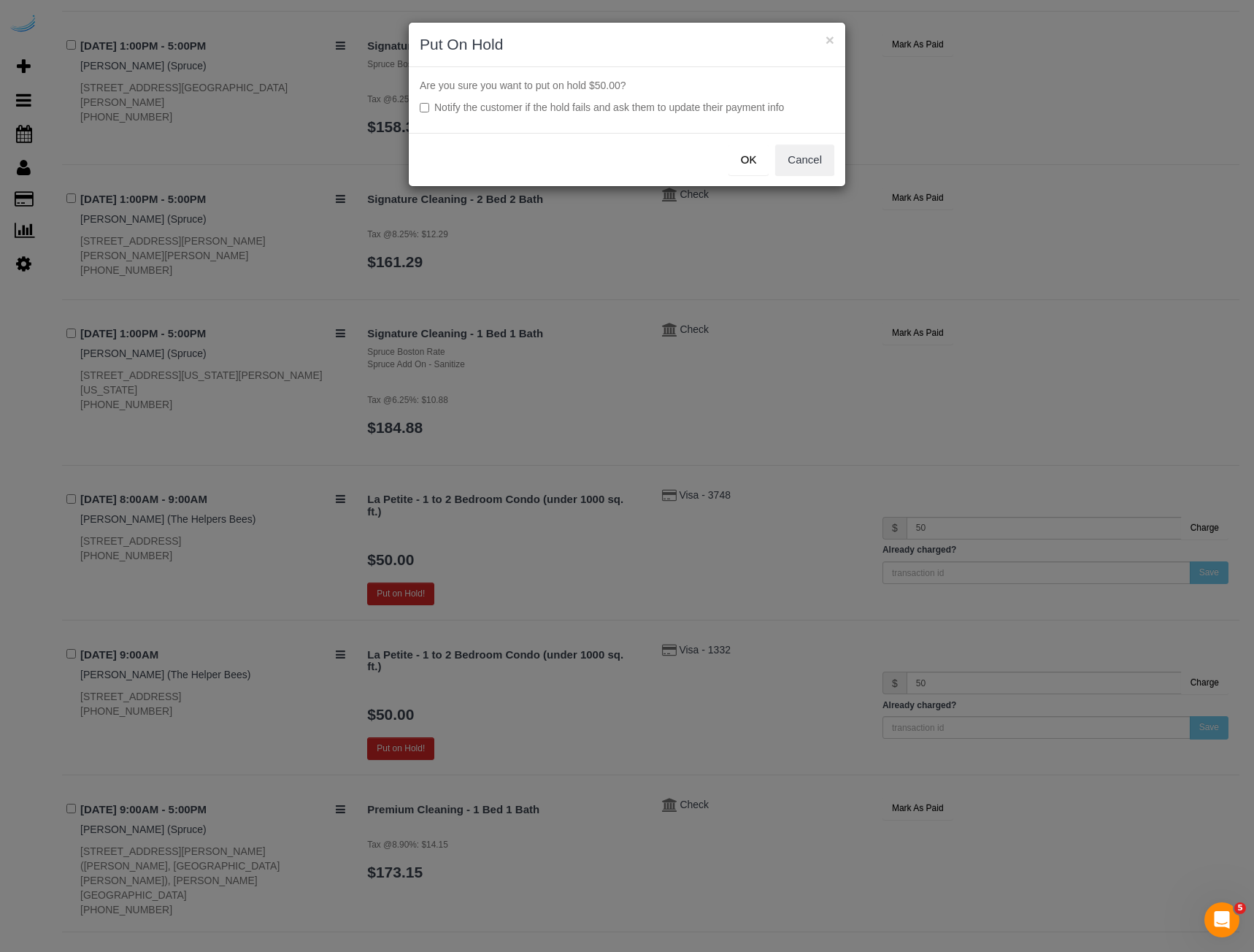
click at [738, 155] on button "OK" at bounding box center [749, 160] width 41 height 31
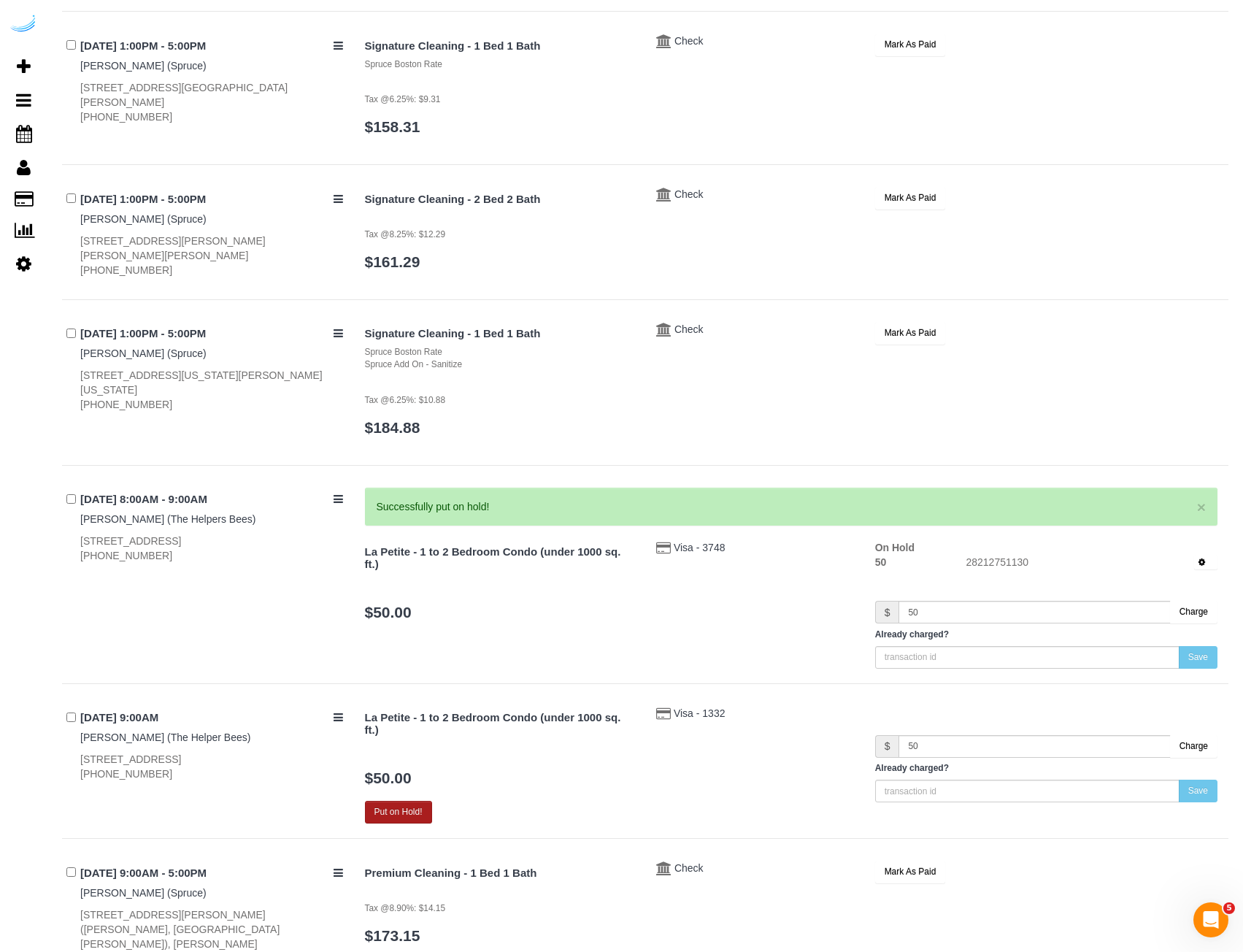
click at [418, 803] on button "Put on Hold!" at bounding box center [399, 812] width 67 height 23
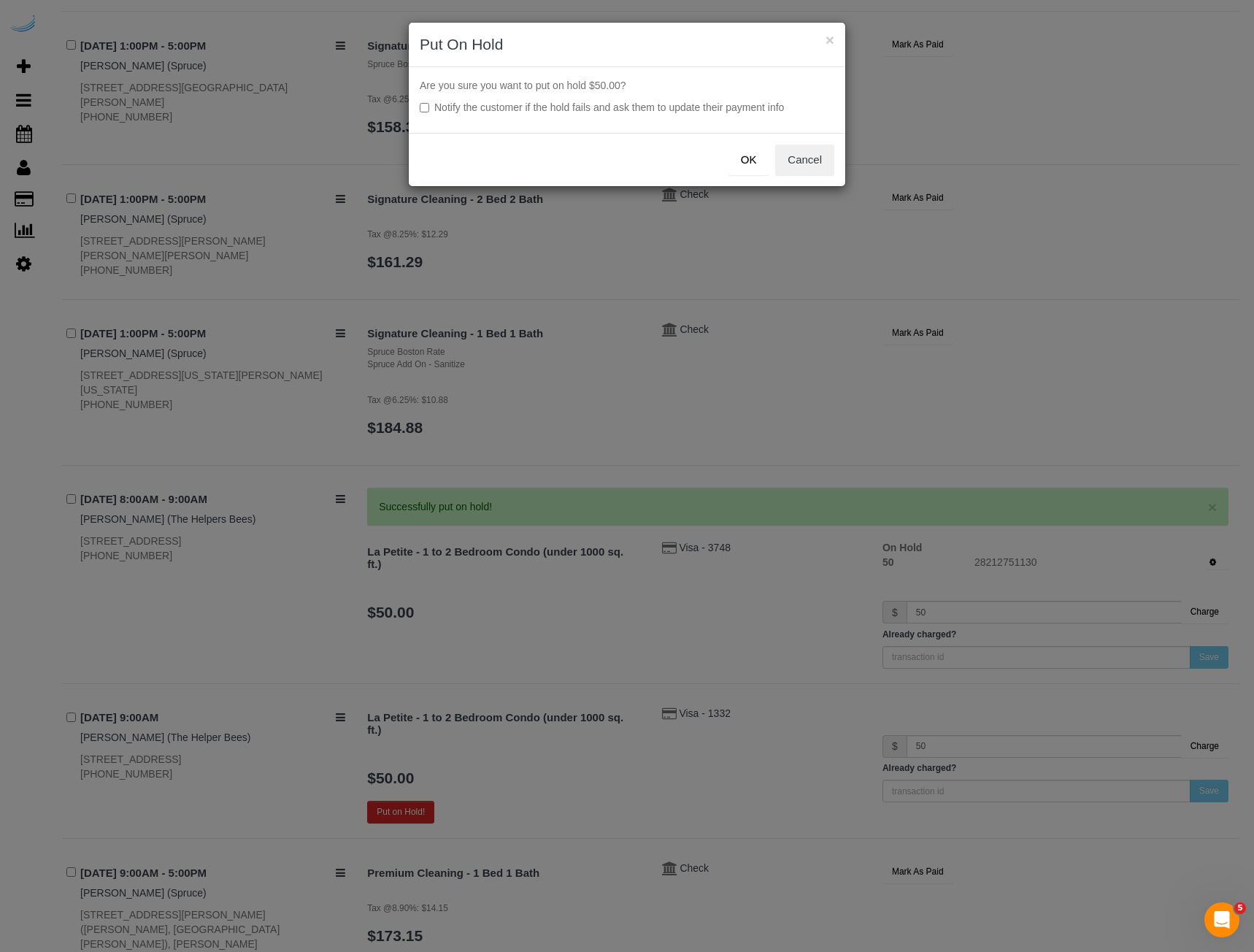
click at [753, 154] on button "OK" at bounding box center [749, 160] width 41 height 31
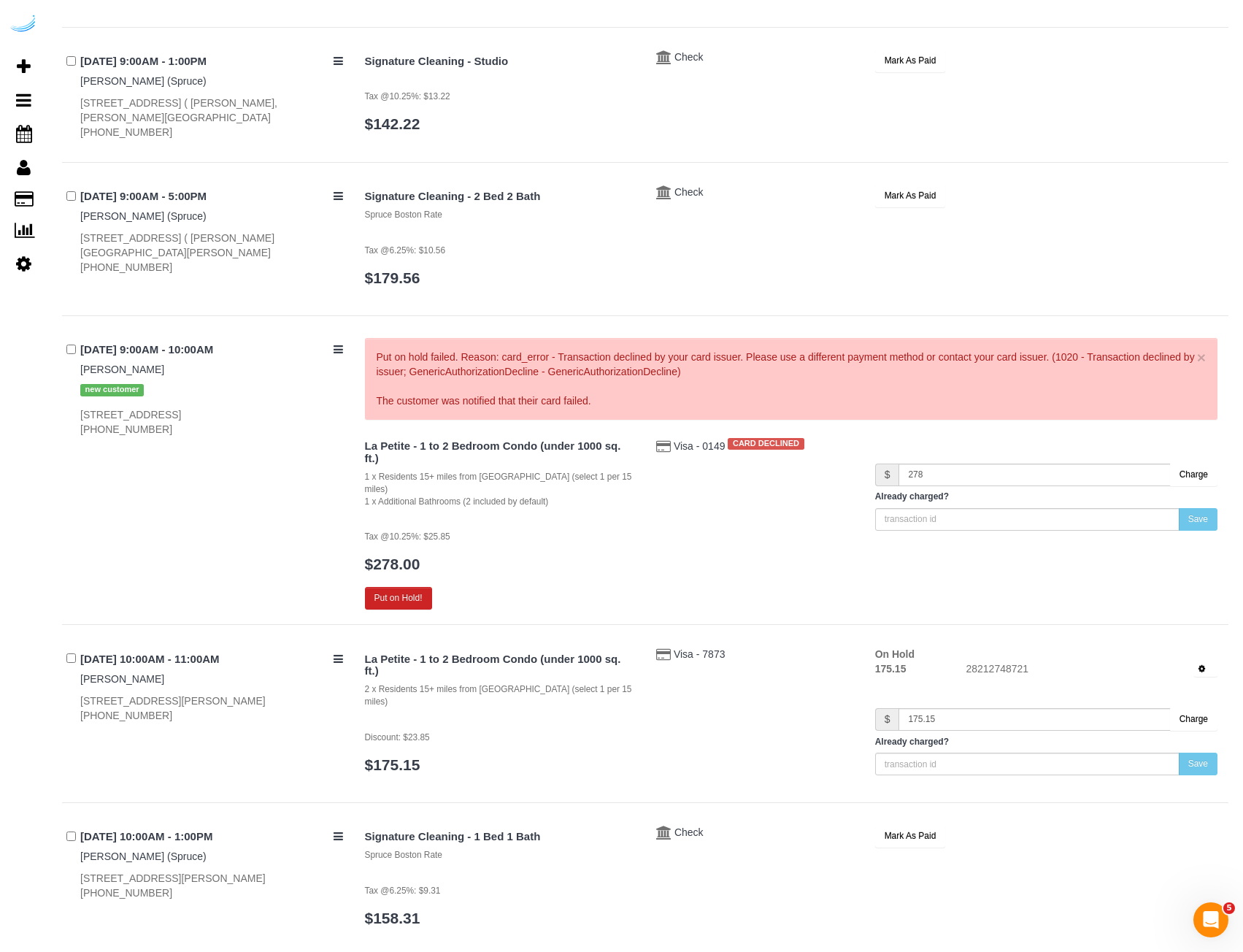
scroll to position [2491, 0]
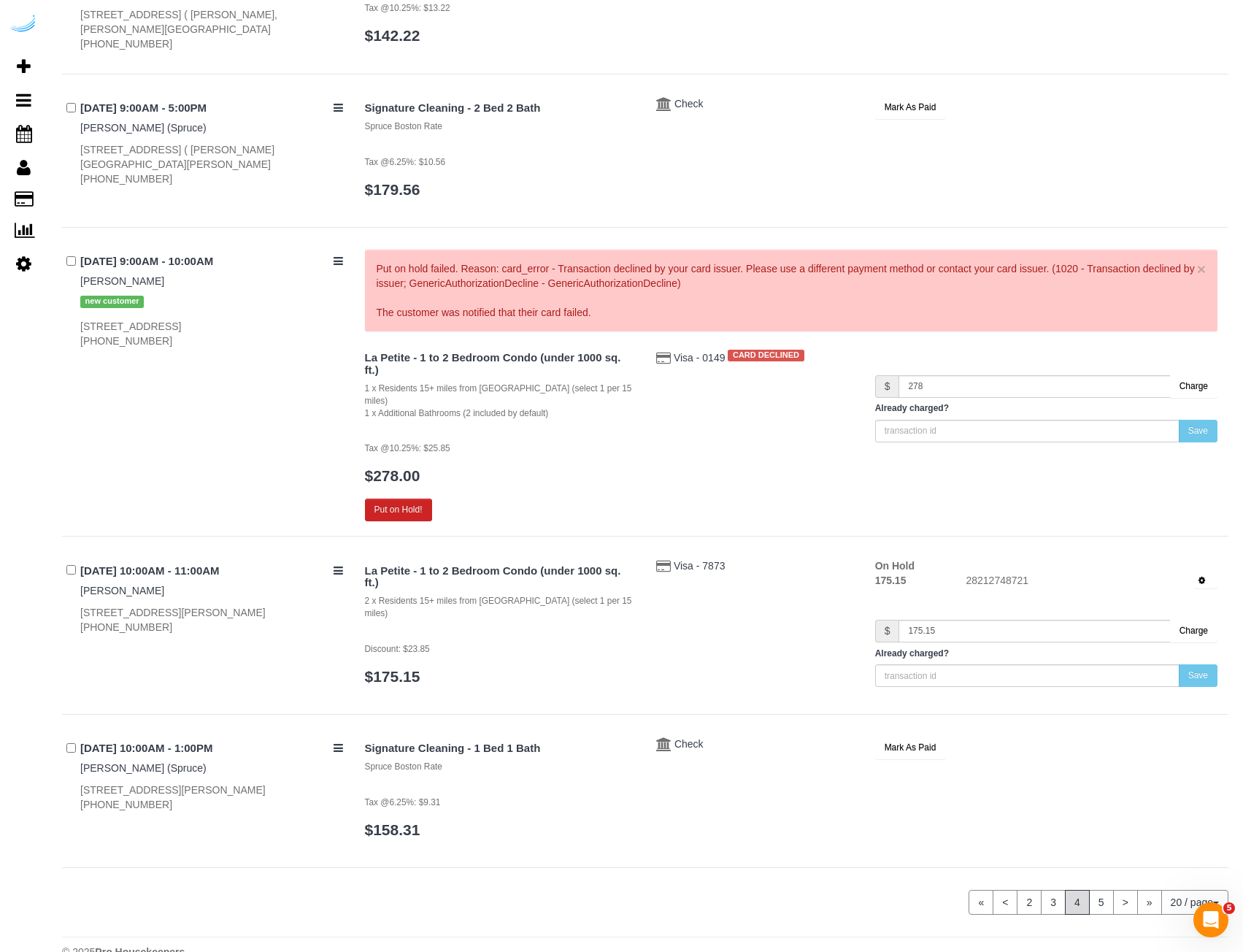
click at [397, 270] on div "Put on hold failed. Reason: card_error - Transaction declined by your card issu…" at bounding box center [791, 290] width 830 height 58
click at [1105, 890] on link "5" at bounding box center [1101, 902] width 25 height 25
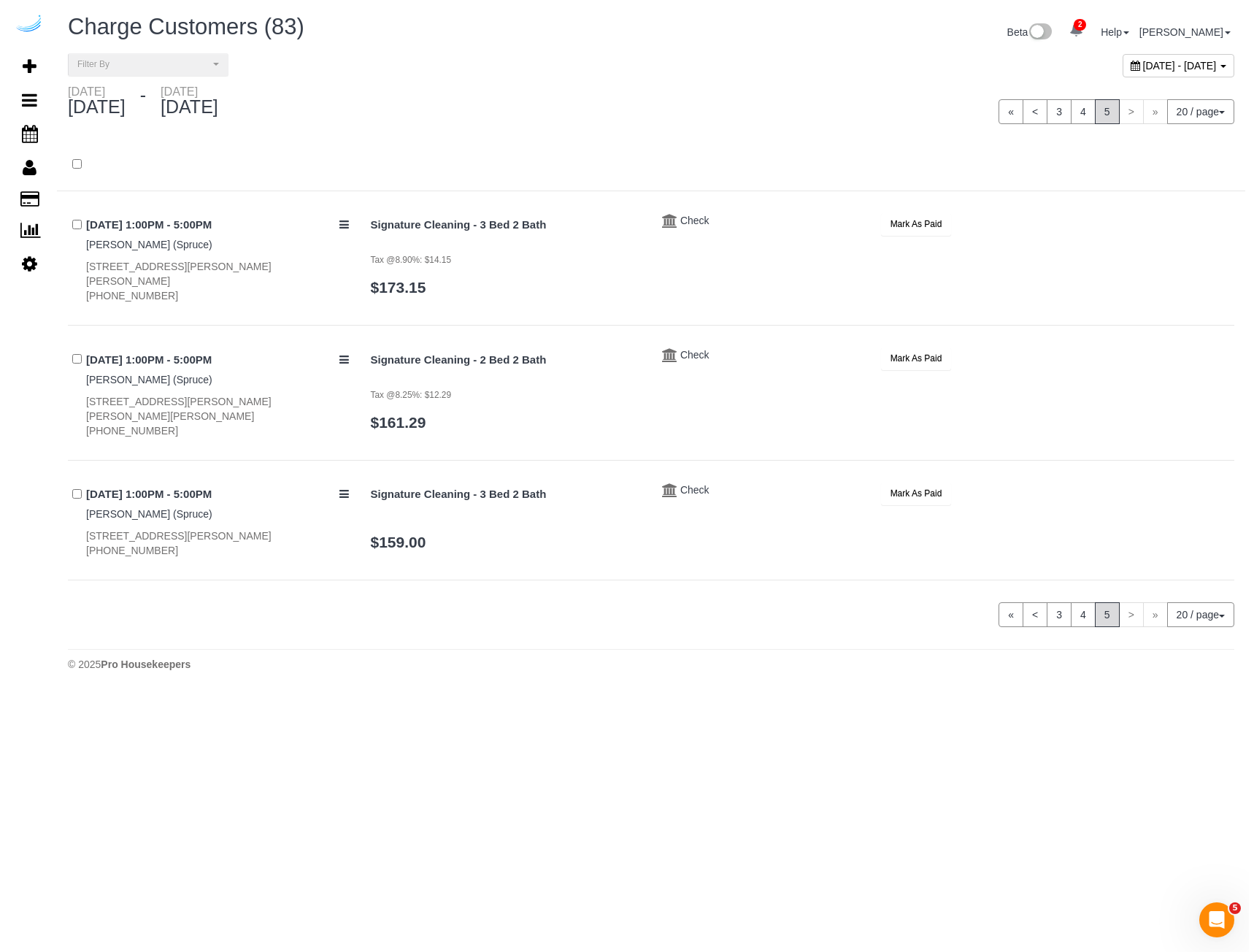
scroll to position [0, 0]
click at [777, 133] on div "« < 3 4 5 > » 20 / page 10 / page 20 / page 30 / page 40 / page 50 / page 100 /…" at bounding box center [951, 111] width 600 height 54
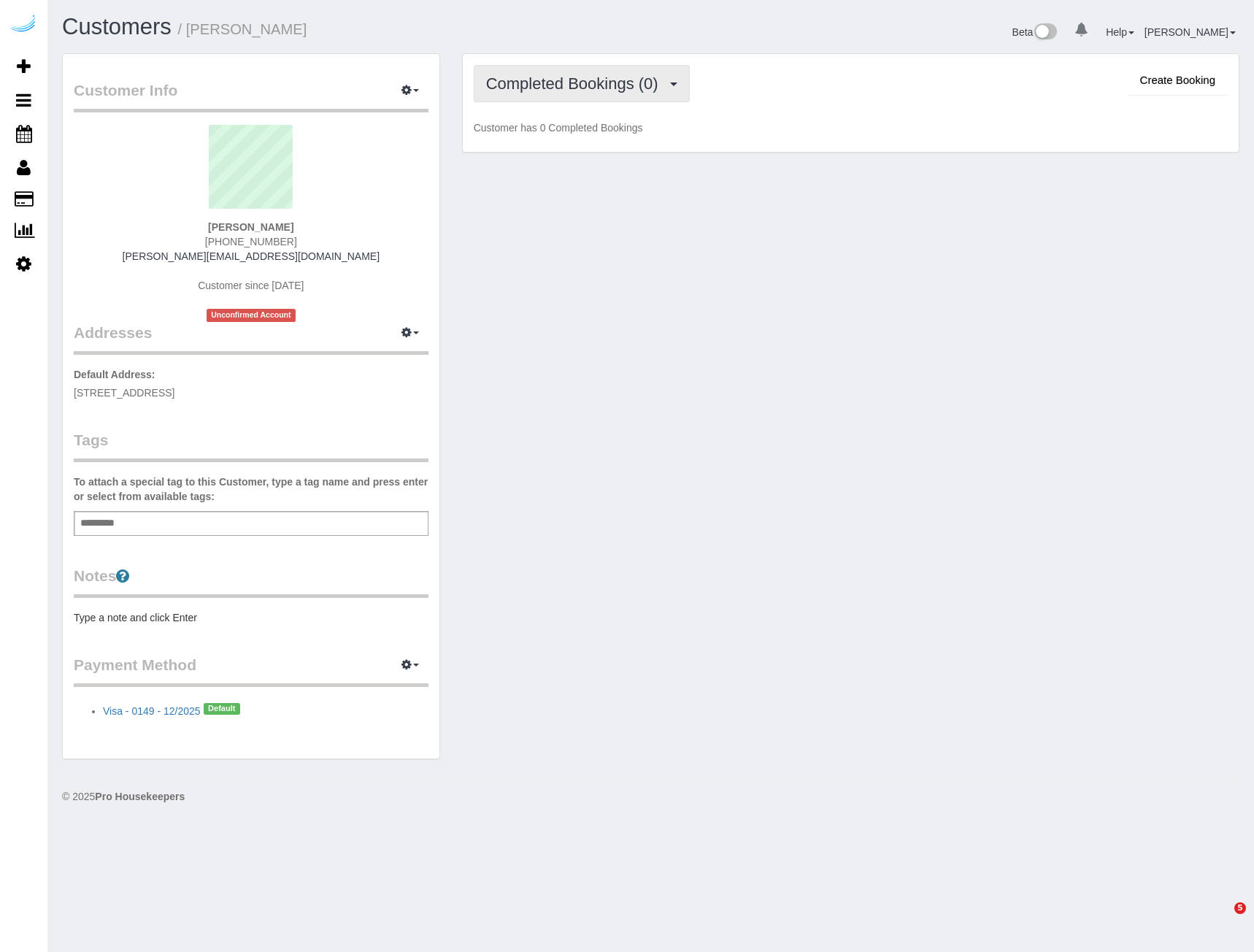
click at [563, 94] on button "Completed Bookings (0)" at bounding box center [581, 84] width 216 height 38
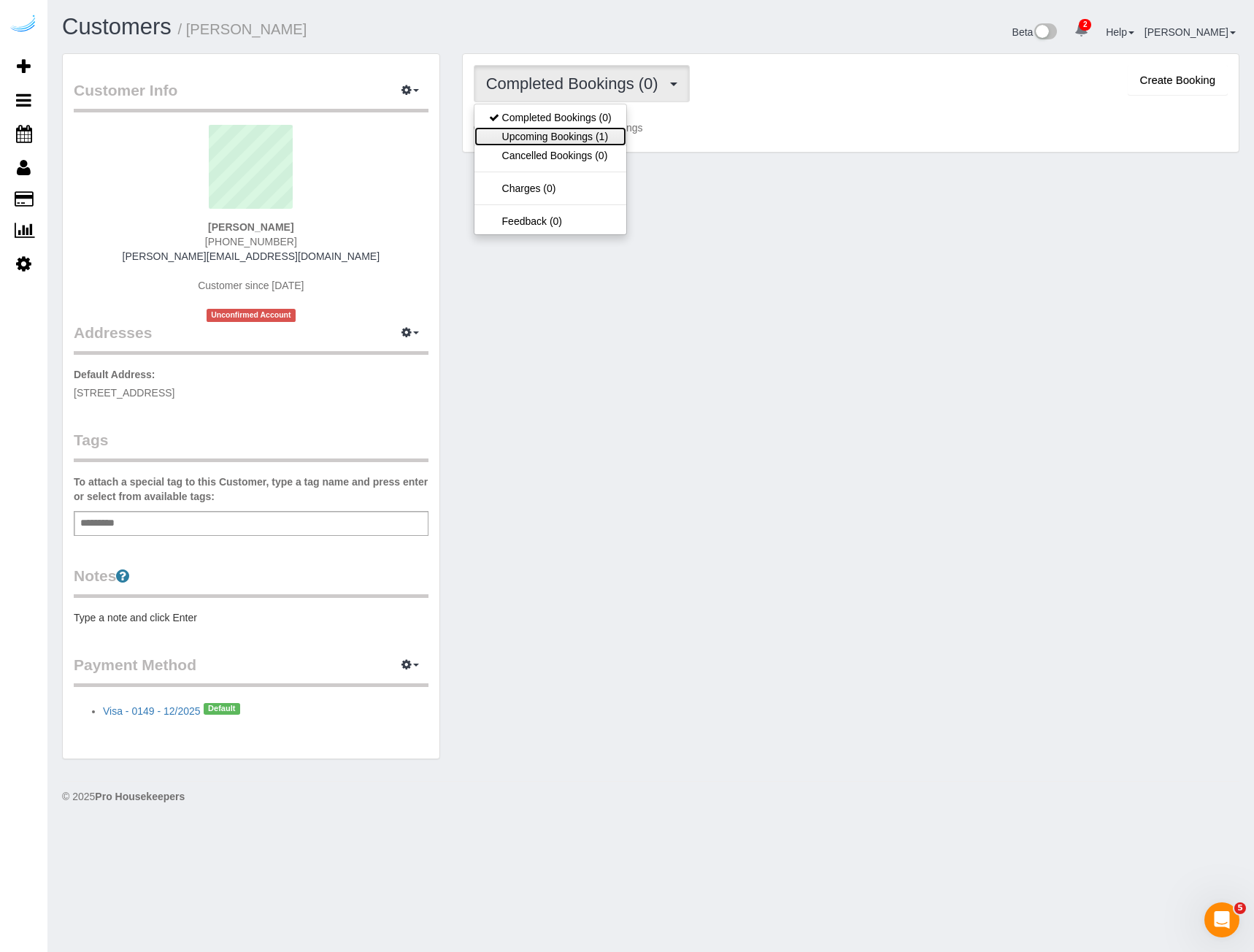
click at [564, 143] on link "Upcoming Bookings (1)" at bounding box center [551, 137] width 152 height 19
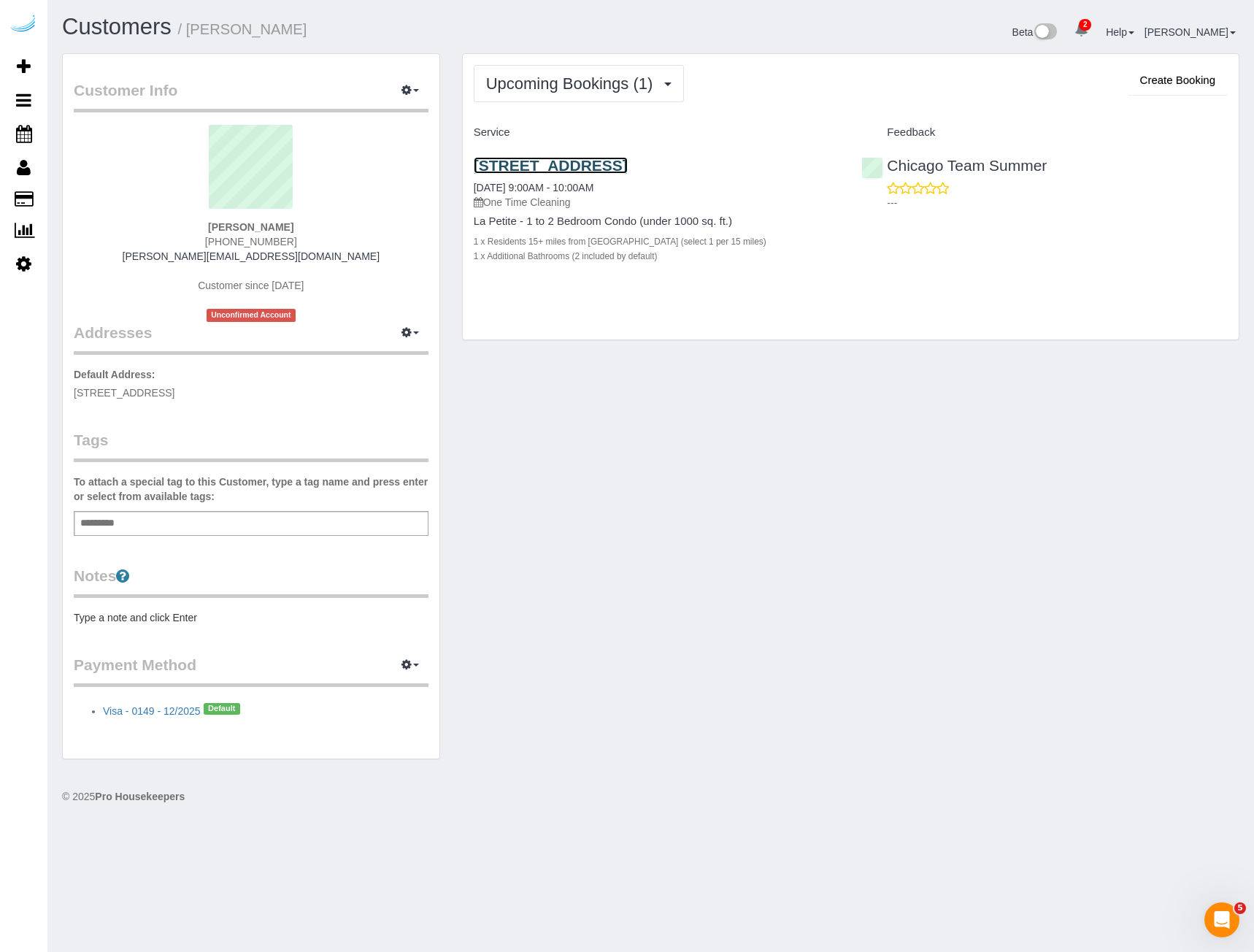
click at [551, 170] on link "[STREET_ADDRESS]" at bounding box center [551, 166] width 154 height 17
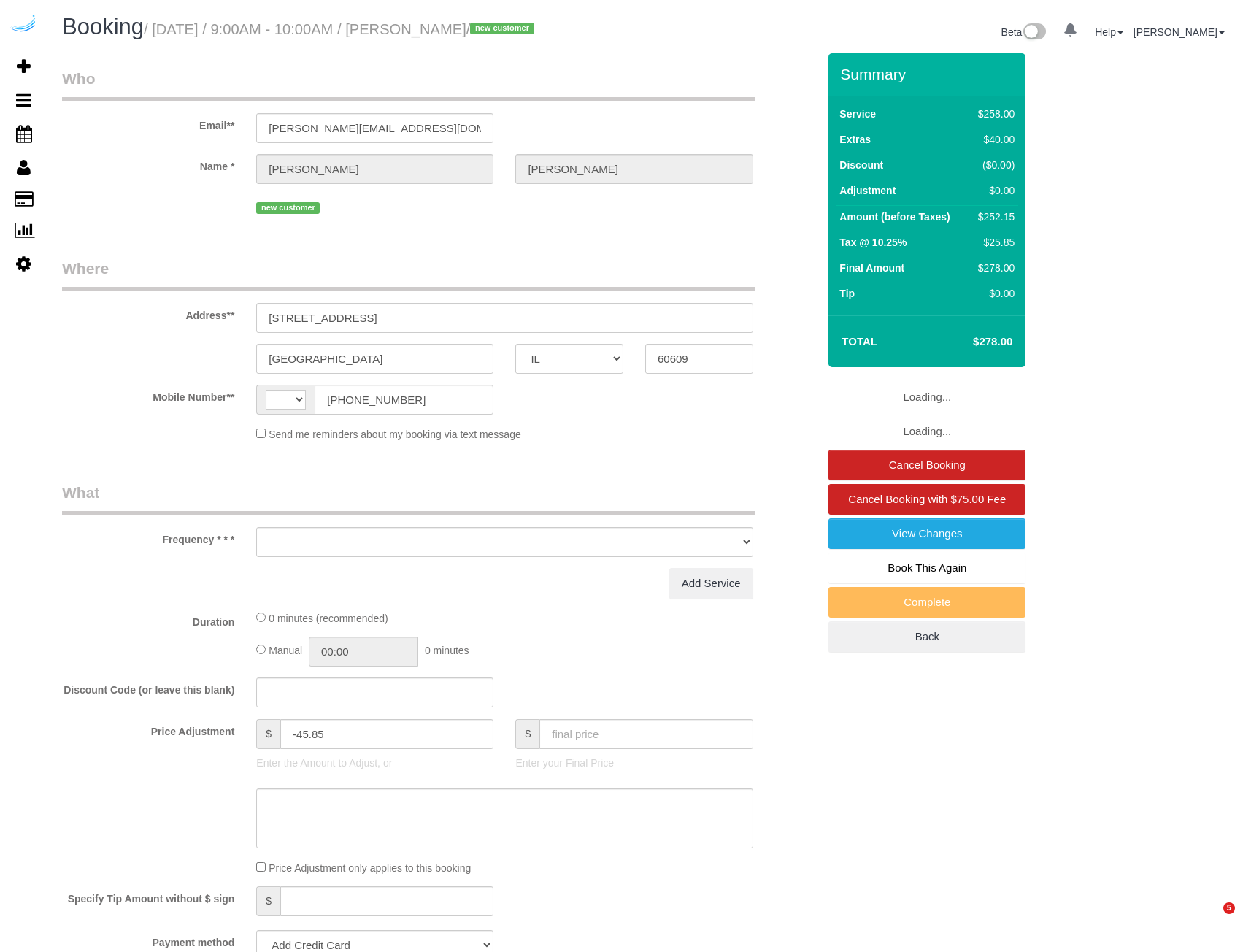
select select "IL"
select select "string:US"
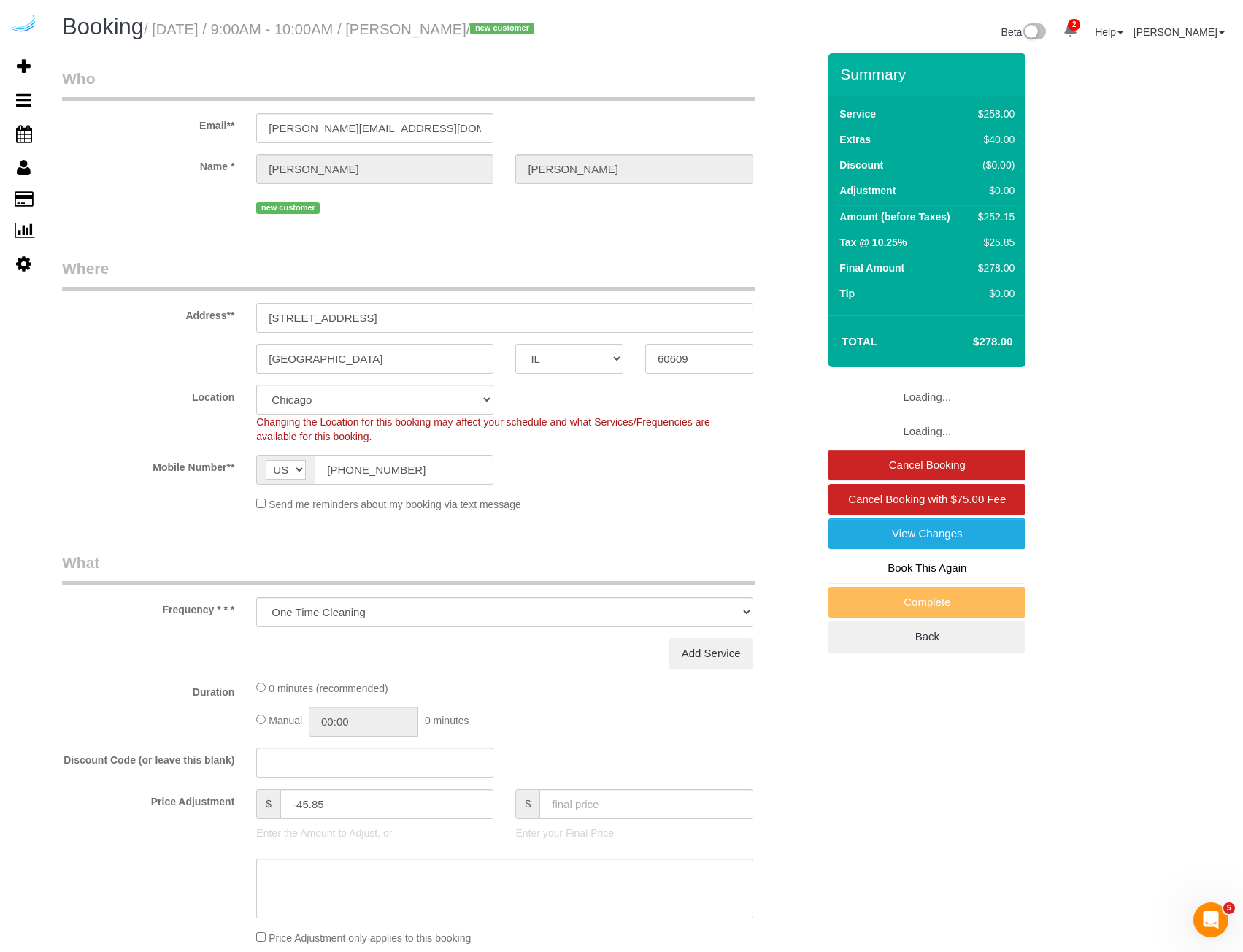
select select "object:717"
select select "string:fspay-b47bf420-84e6-44b8-8557-2b63679c2584"
select select "5"
select select "number:9"
